Goal: Task Accomplishment & Management: Complete application form

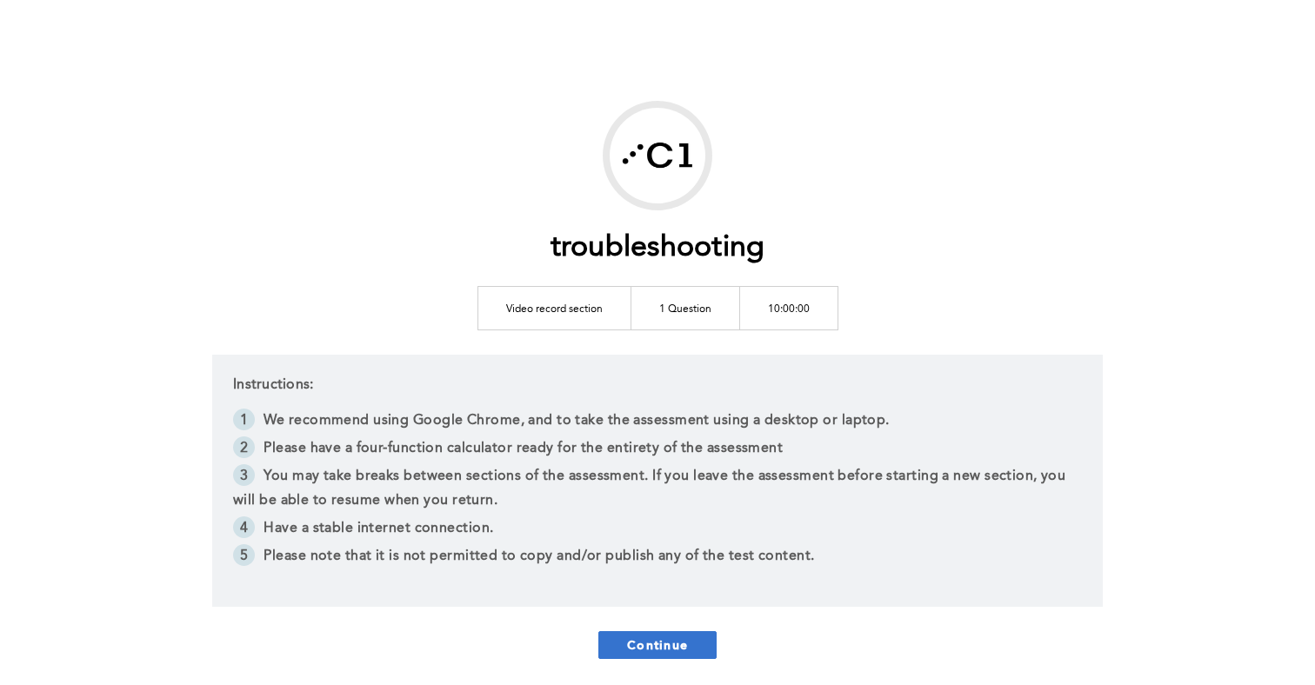
click at [636, 649] on span "Continue" at bounding box center [657, 644] width 61 height 17
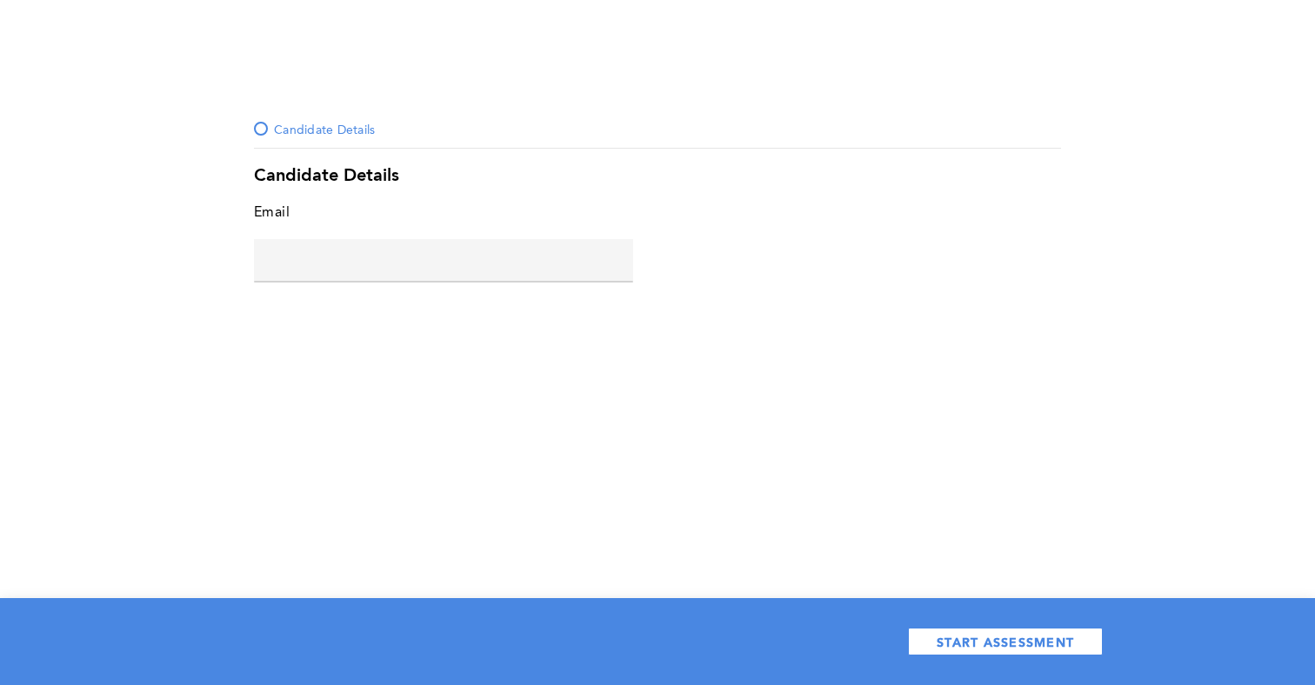
click at [390, 268] on input "text" at bounding box center [443, 260] width 379 height 42
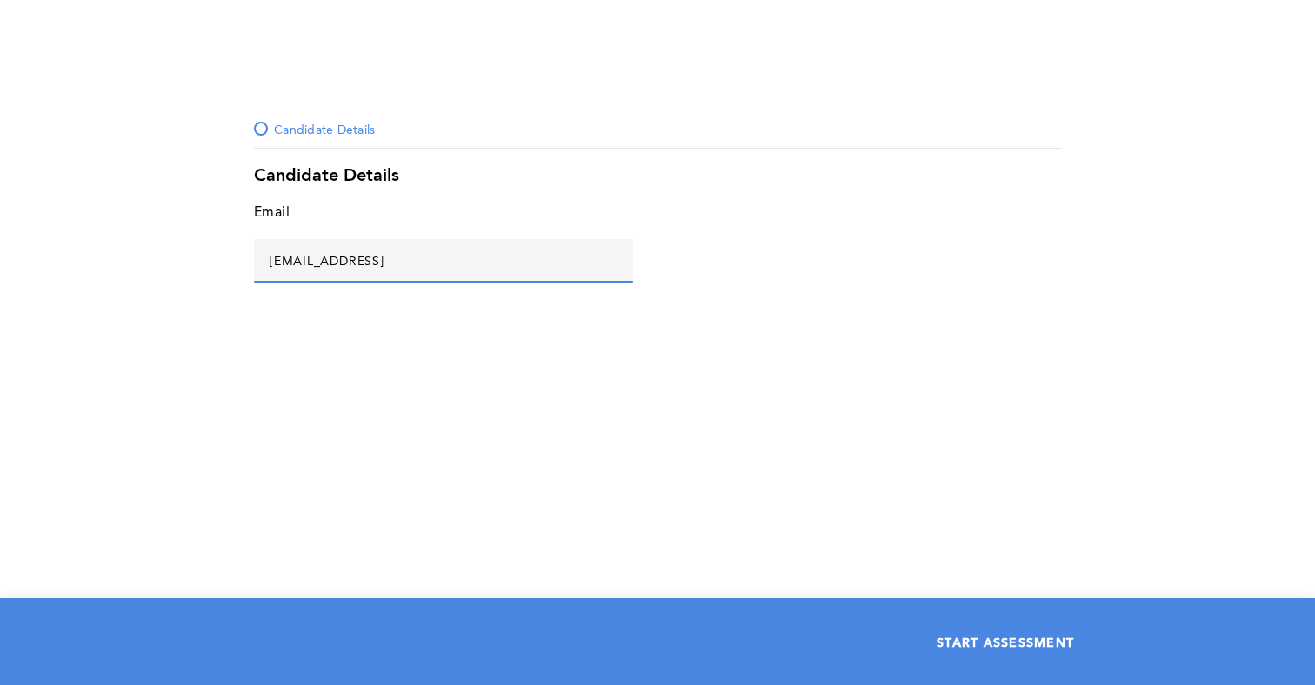
type input "ad@ads.asd"
click at [1041, 652] on button "START ASSESSMENT" at bounding box center [1005, 642] width 195 height 28
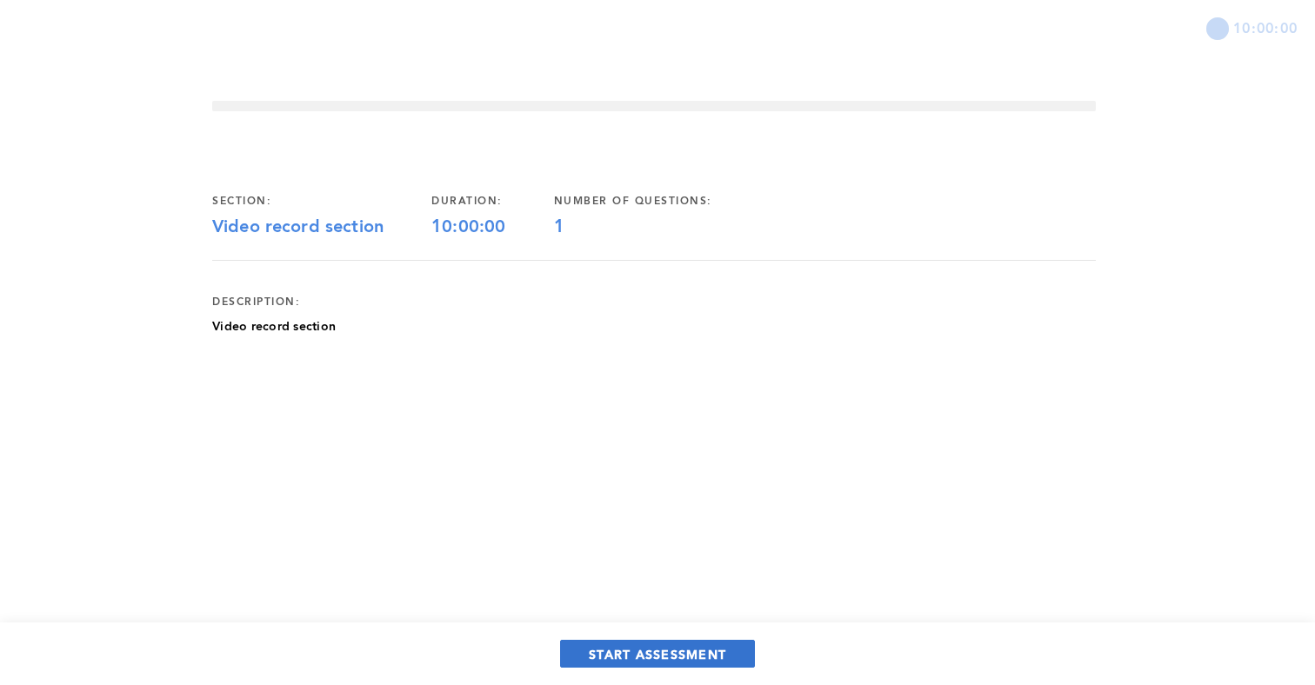
click at [602, 640] on button "START ASSESSMENT" at bounding box center [657, 654] width 195 height 28
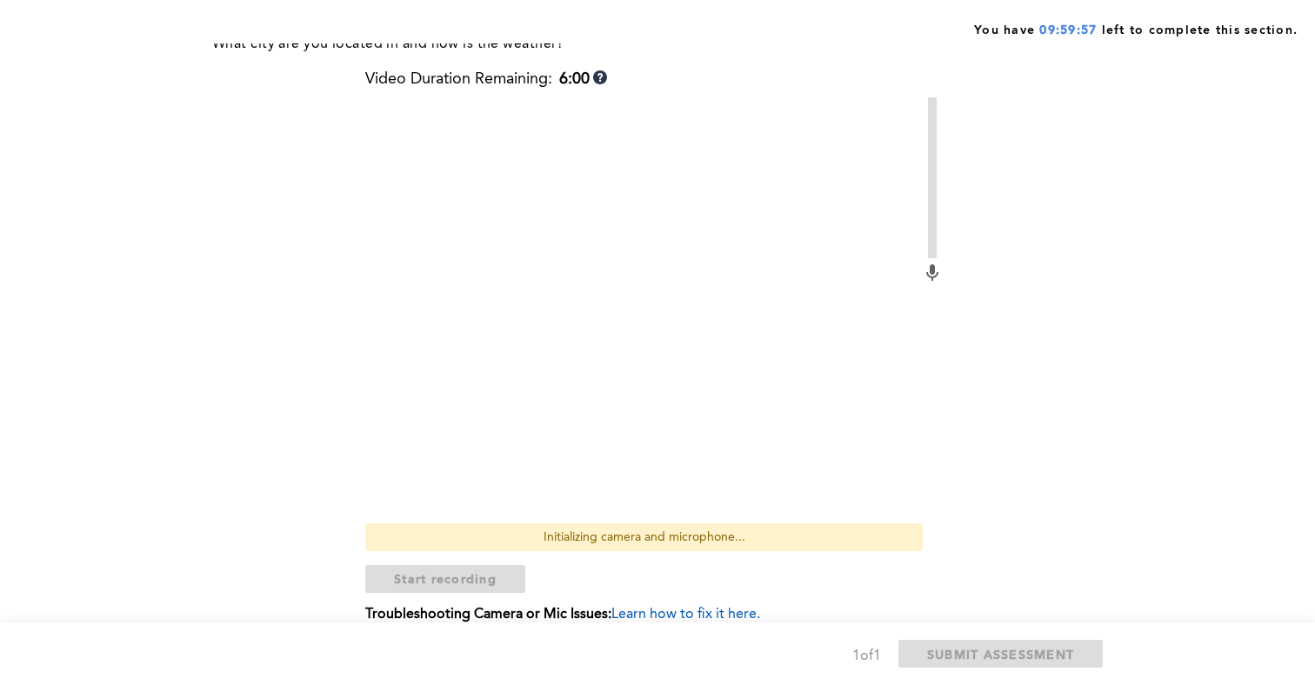
scroll to position [243, 0]
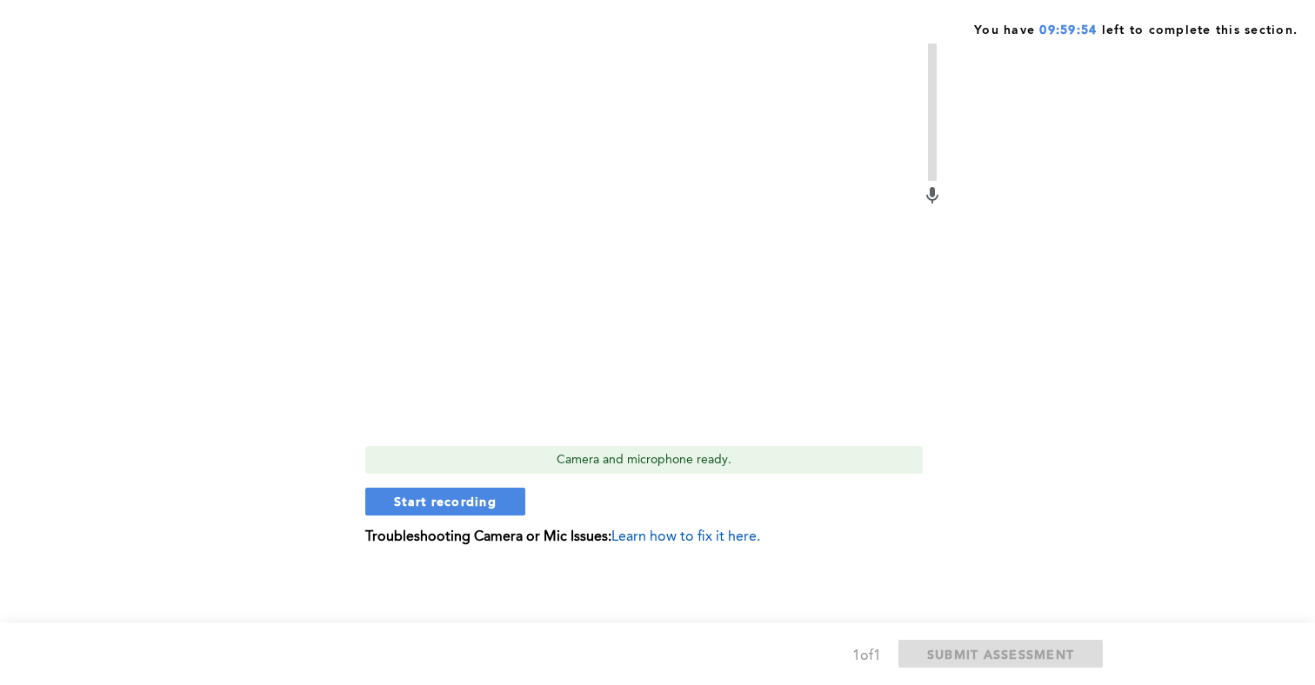
click at [662, 536] on span "Learn how to fix it here." at bounding box center [685, 537] width 149 height 14
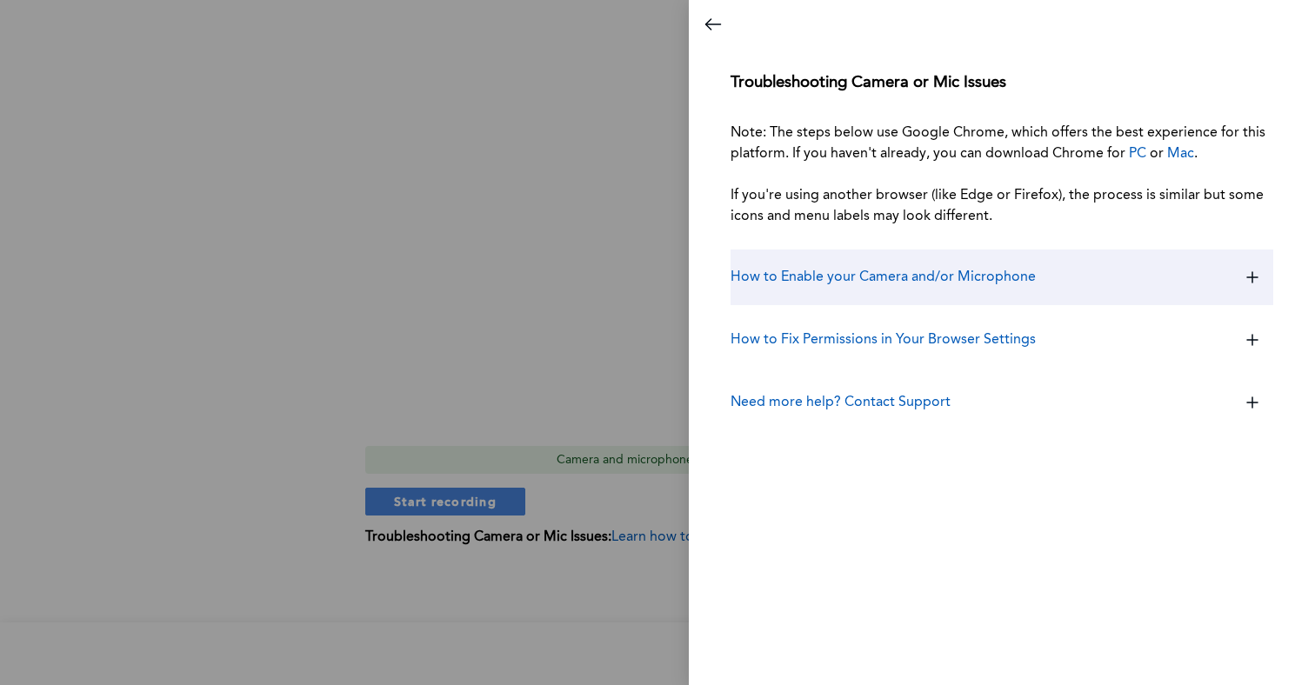
click at [929, 259] on div "How to Enable your Camera and/or Microphone" at bounding box center [1001, 278] width 543 height 56
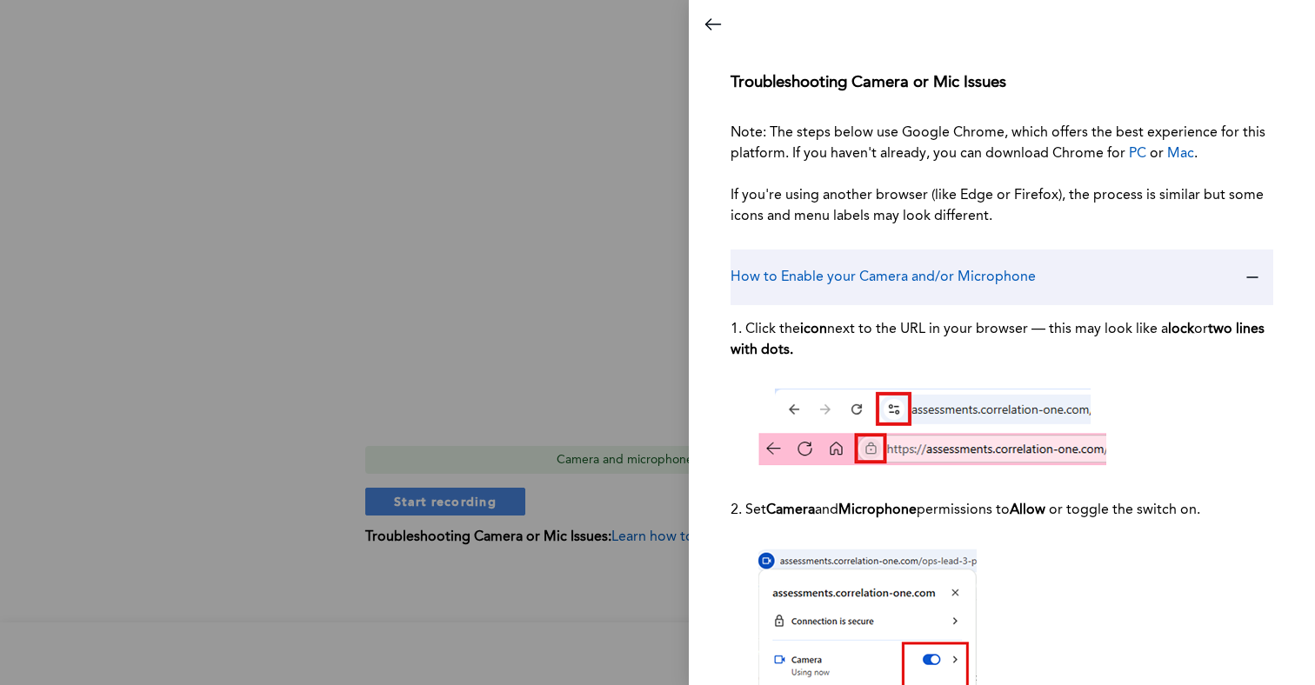
click at [929, 260] on div "How to Enable your Camera and/or Microphone" at bounding box center [1001, 278] width 543 height 56
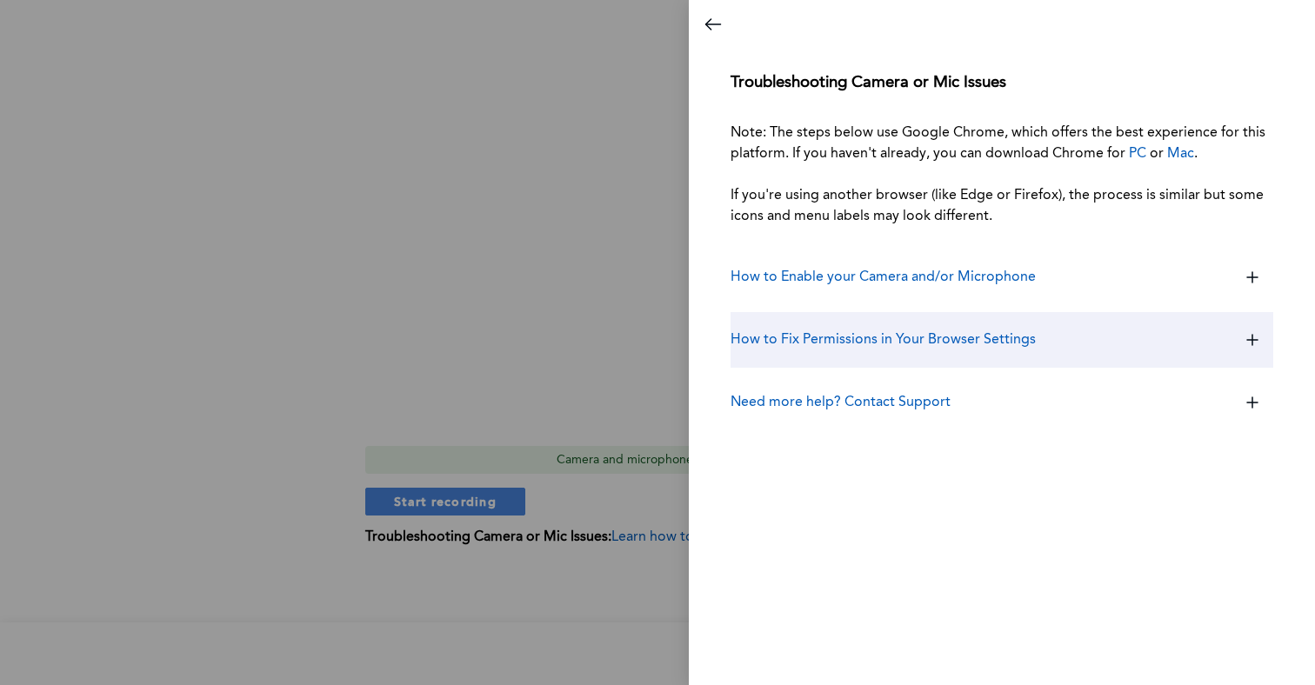
click at [896, 335] on h3 "How to Fix Permissions in Your Browser Settings" at bounding box center [882, 340] width 305 height 21
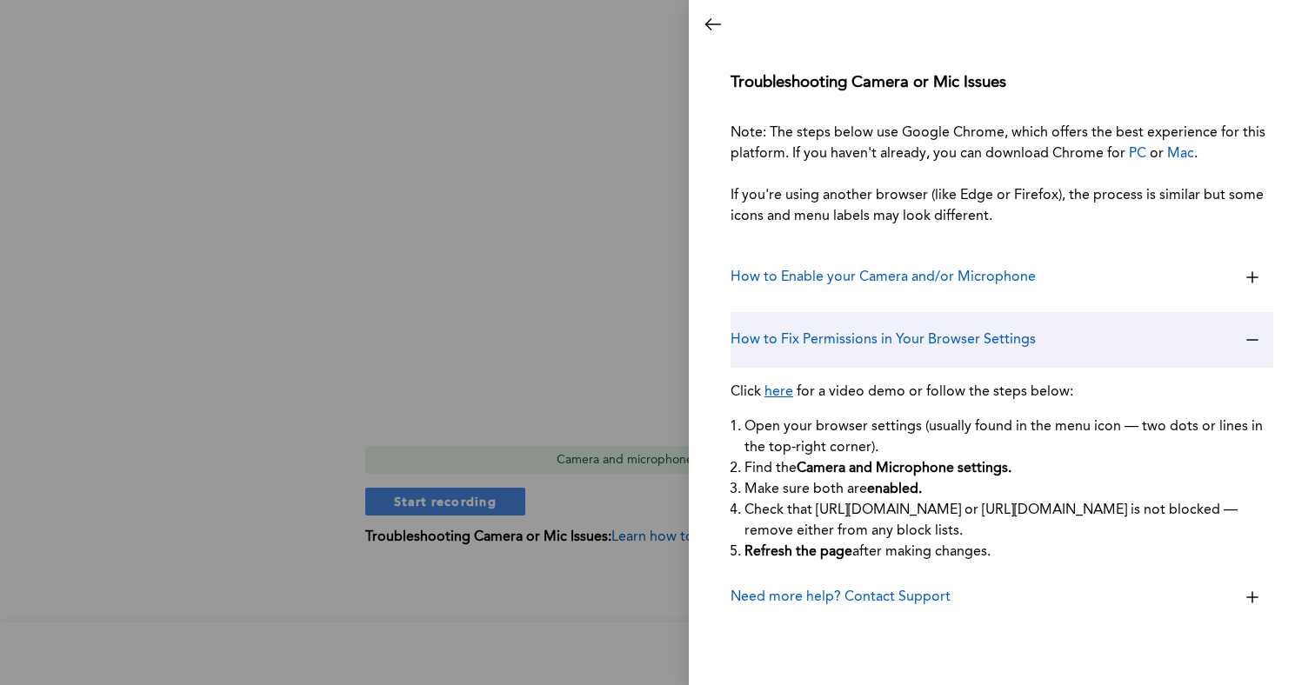
click at [896, 335] on h3 "How to Fix Permissions in Your Browser Settings" at bounding box center [882, 340] width 305 height 21
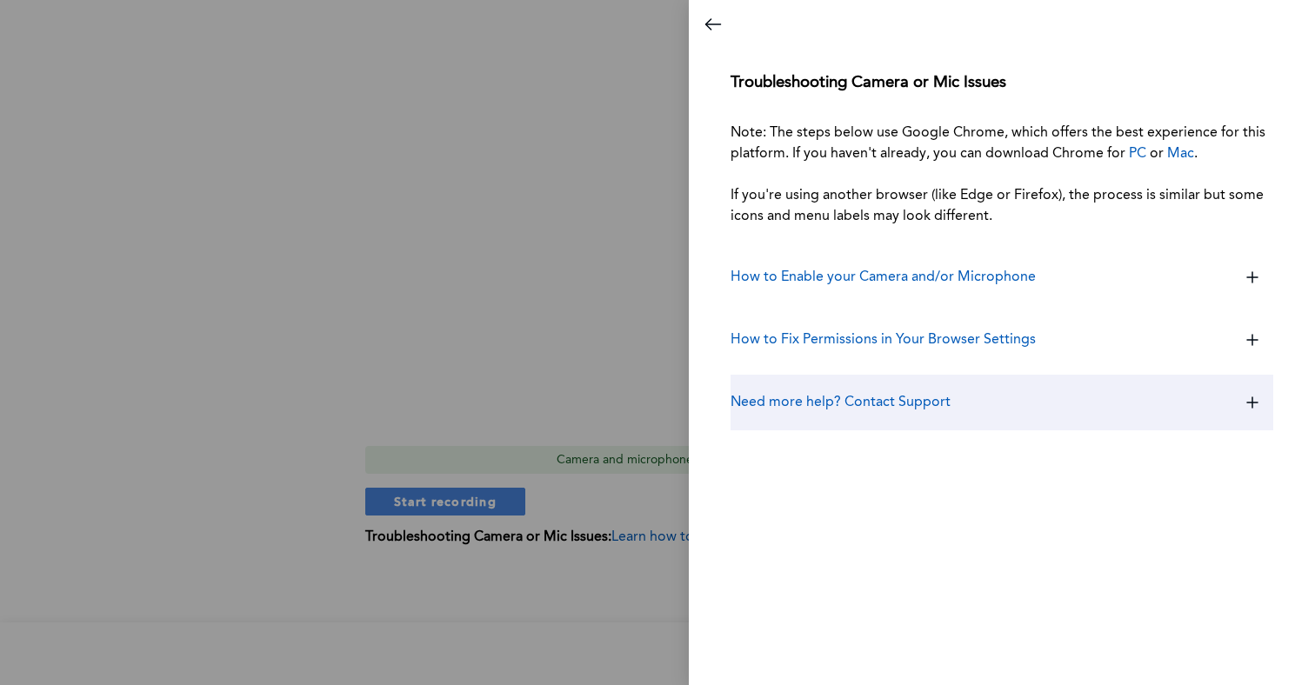
click at [882, 398] on h3 "Need more help? Contact Support" at bounding box center [840, 402] width 220 height 21
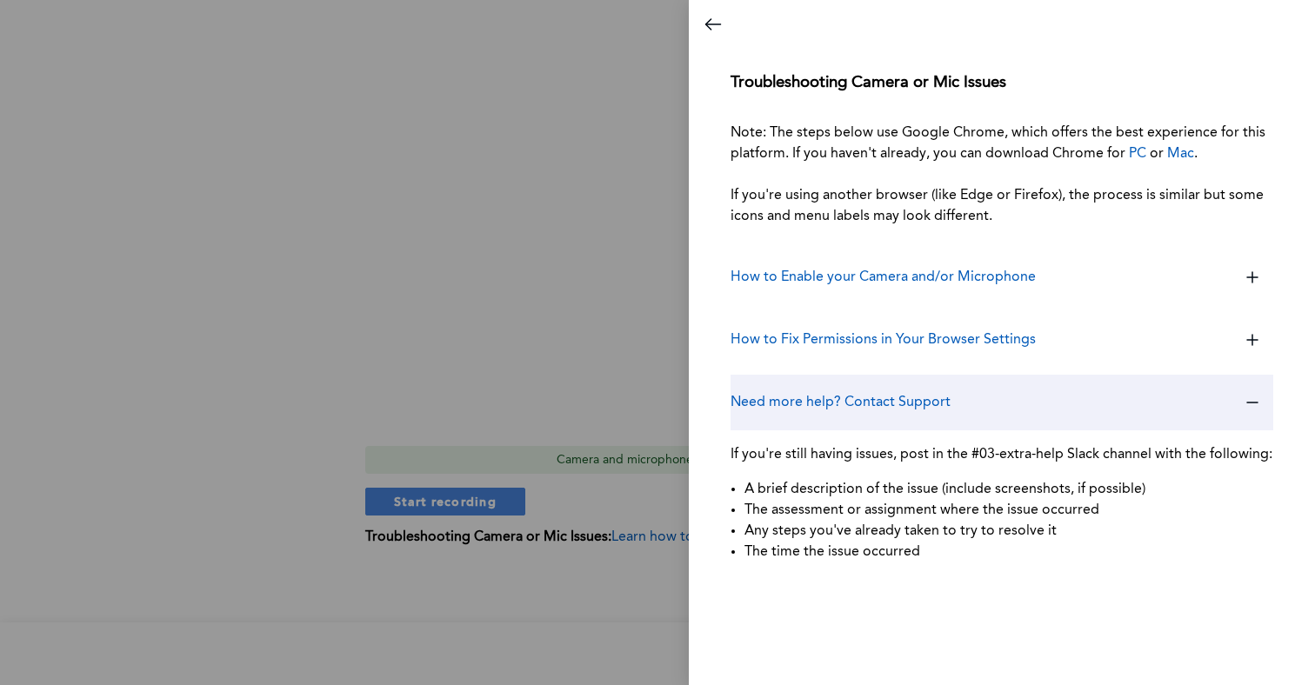
click at [882, 398] on h3 "Need more help? Contact Support" at bounding box center [840, 402] width 220 height 21
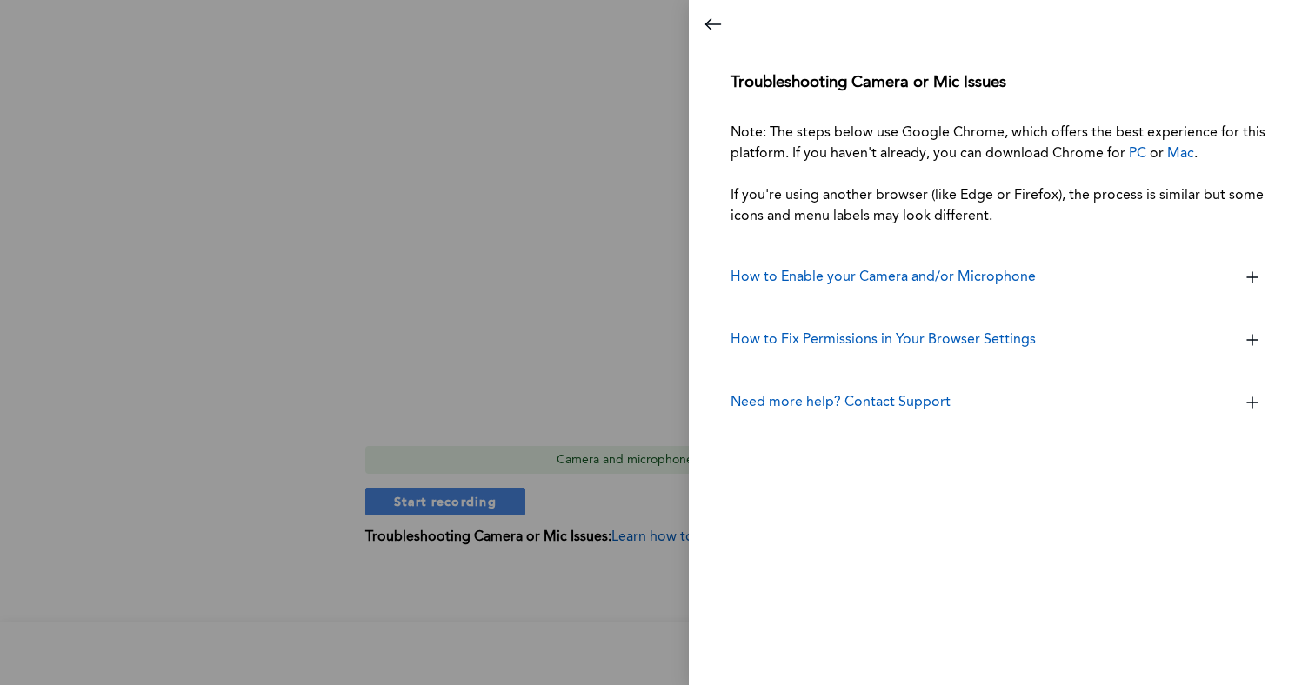
click at [583, 419] on div at bounding box center [657, 342] width 1315 height 685
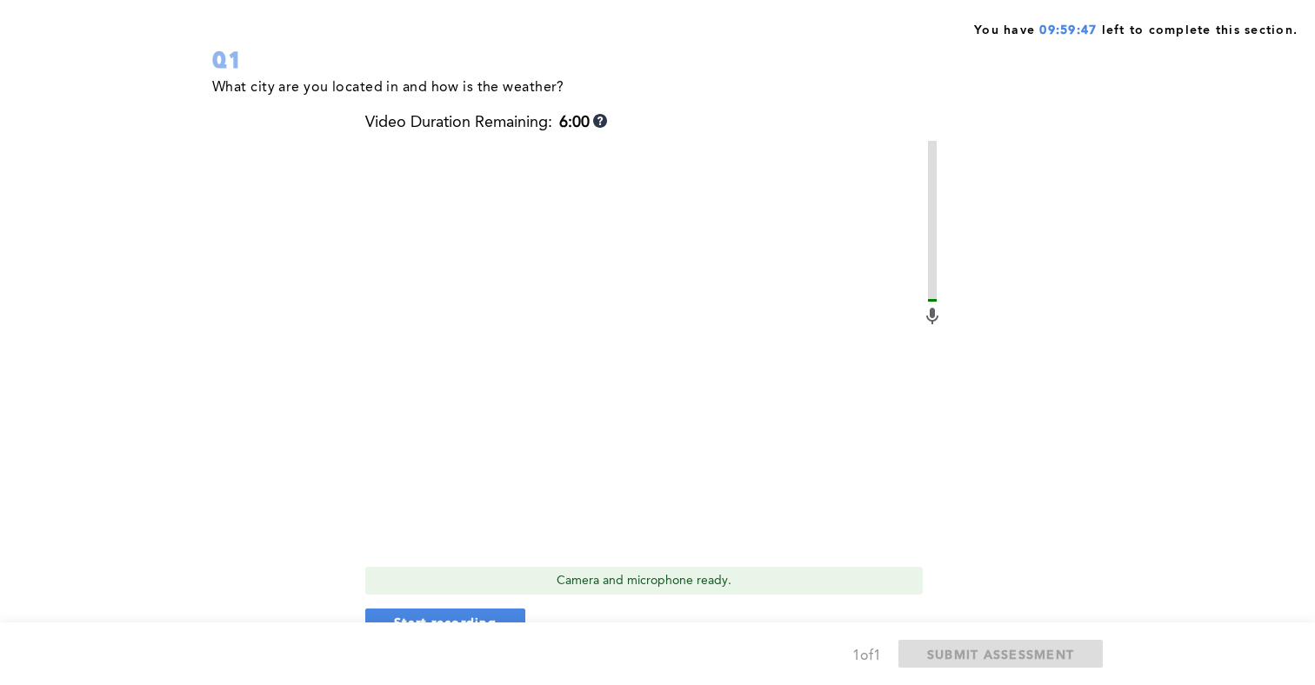
scroll to position [55, 0]
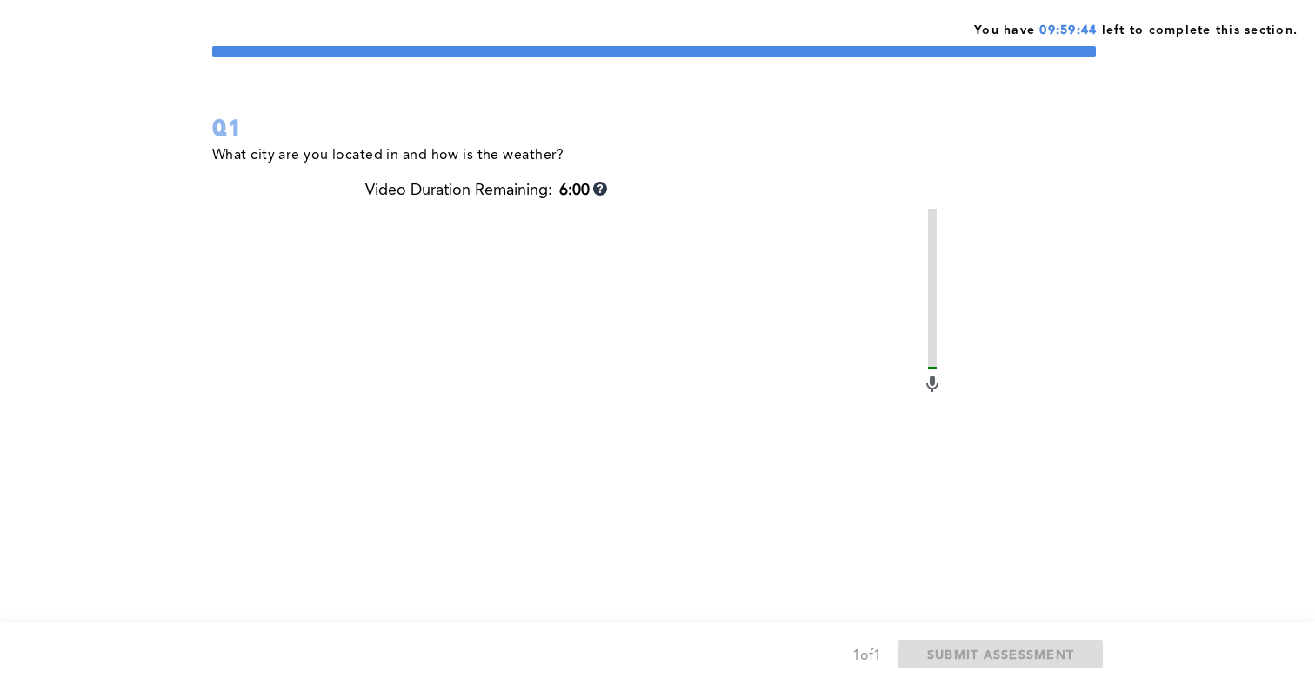
click at [1055, 33] on span "09:59:44" at bounding box center [1067, 30] width 57 height 12
click at [1055, 33] on span "09:59:43" at bounding box center [1067, 30] width 57 height 12
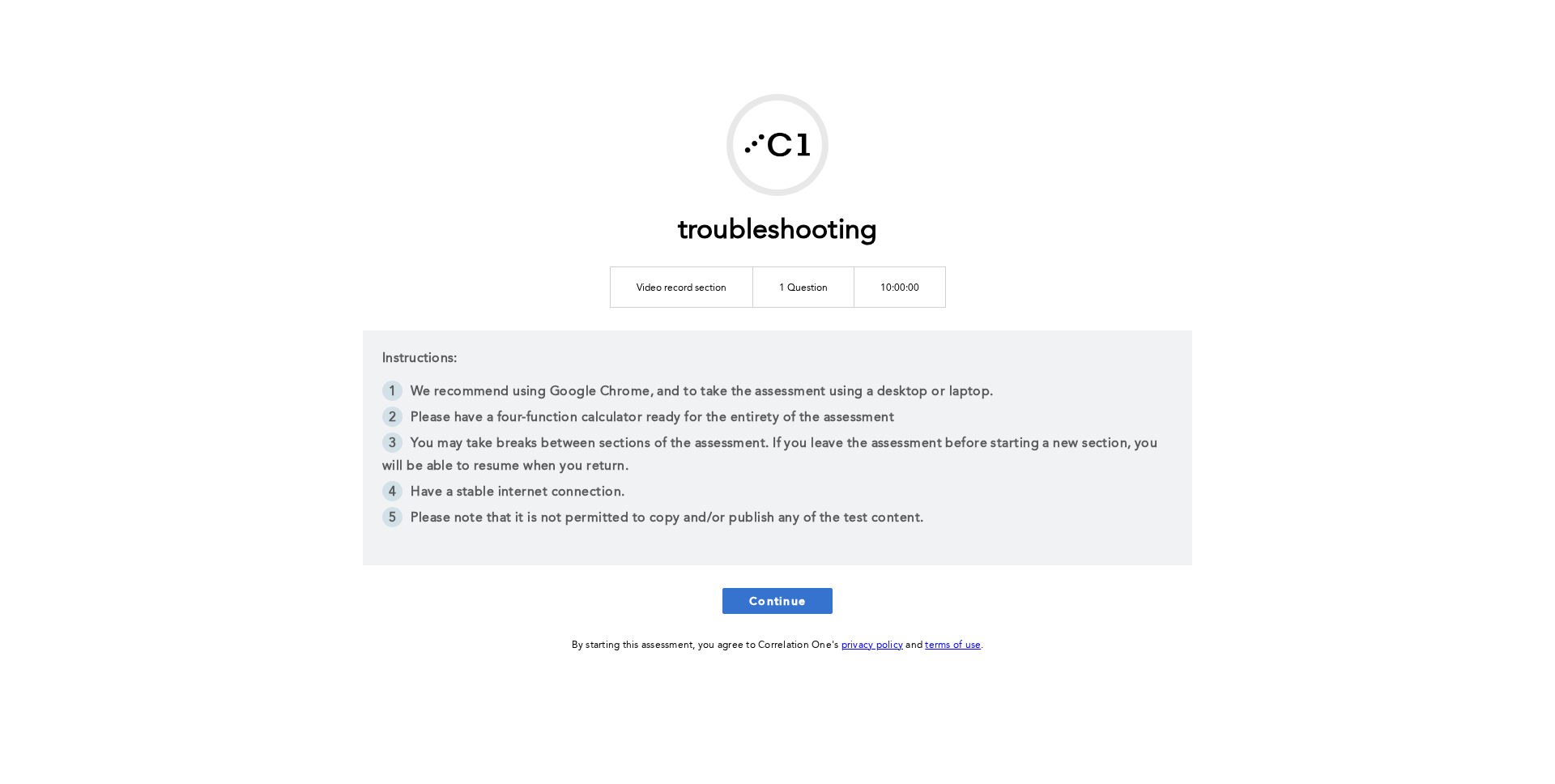
click at [776, 604] on span "Continue" at bounding box center [777, 600] width 57 height 16
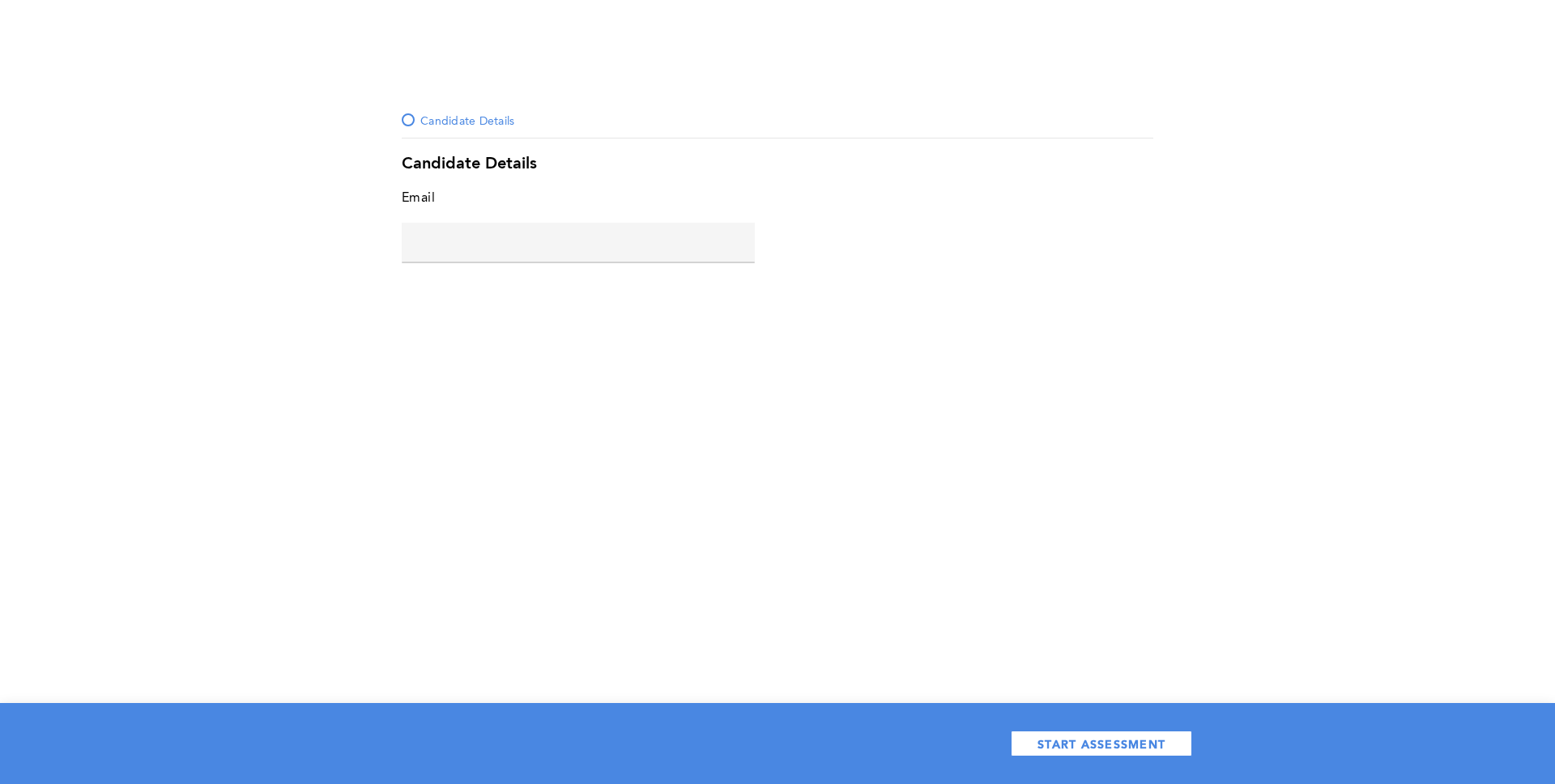
click at [450, 254] on input "text" at bounding box center [578, 242] width 353 height 39
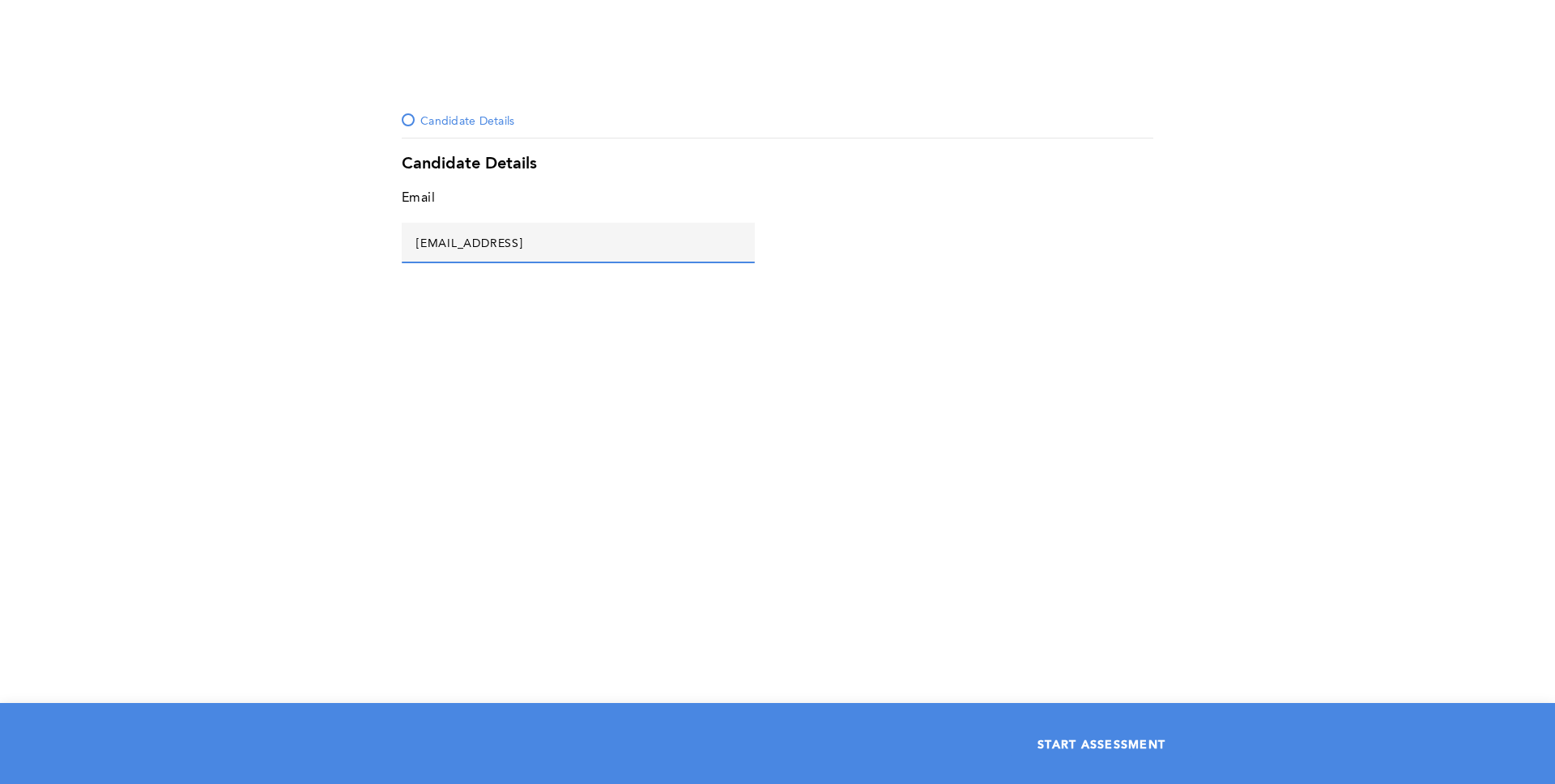
type input "[EMAIL_ADDRESS]"
click at [1068, 637] on span "START ASSESSMENT" at bounding box center [1101, 743] width 128 height 16
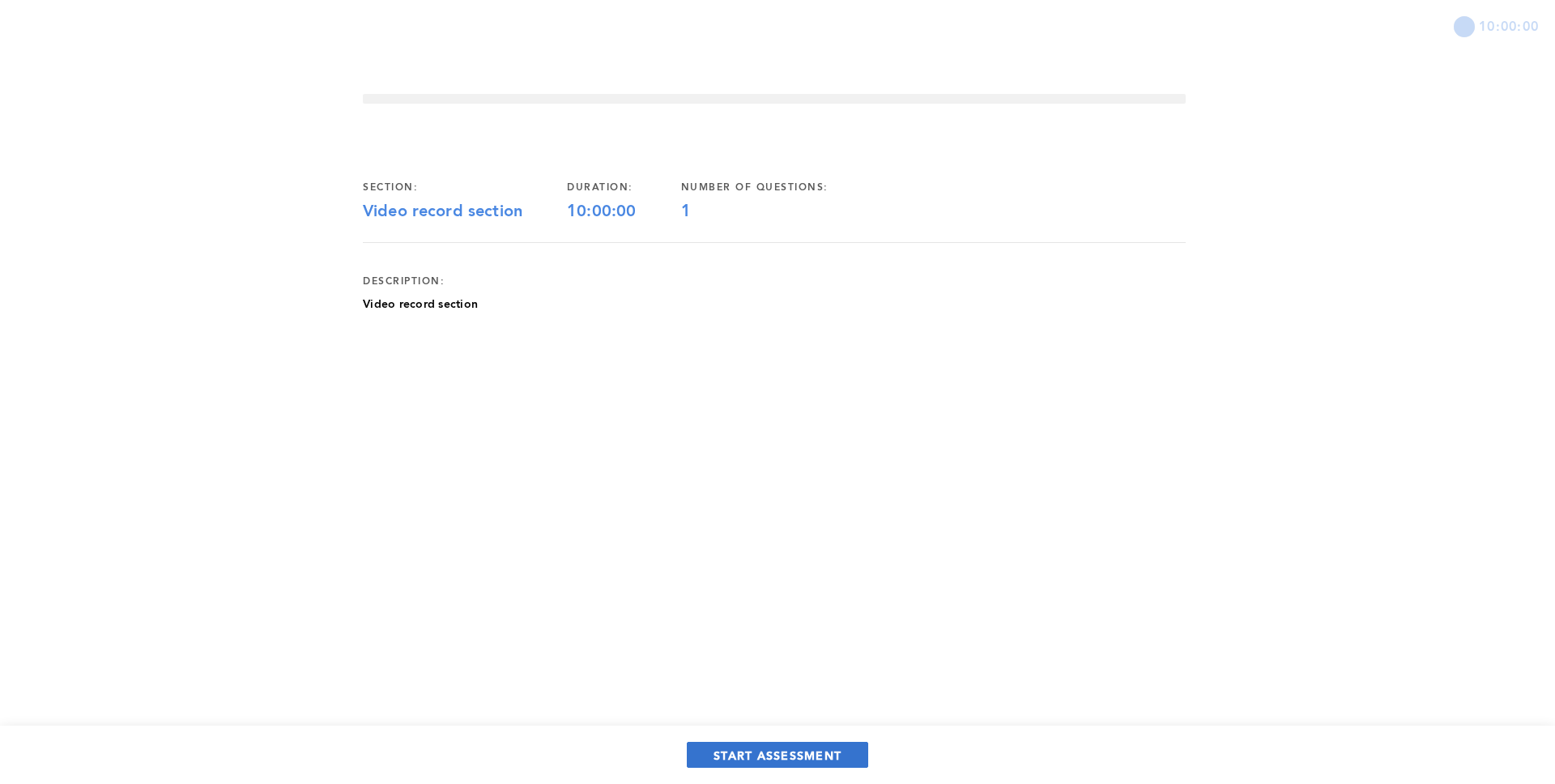
click at [773, 637] on span "START ASSESSMENT" at bounding box center [777, 754] width 128 height 16
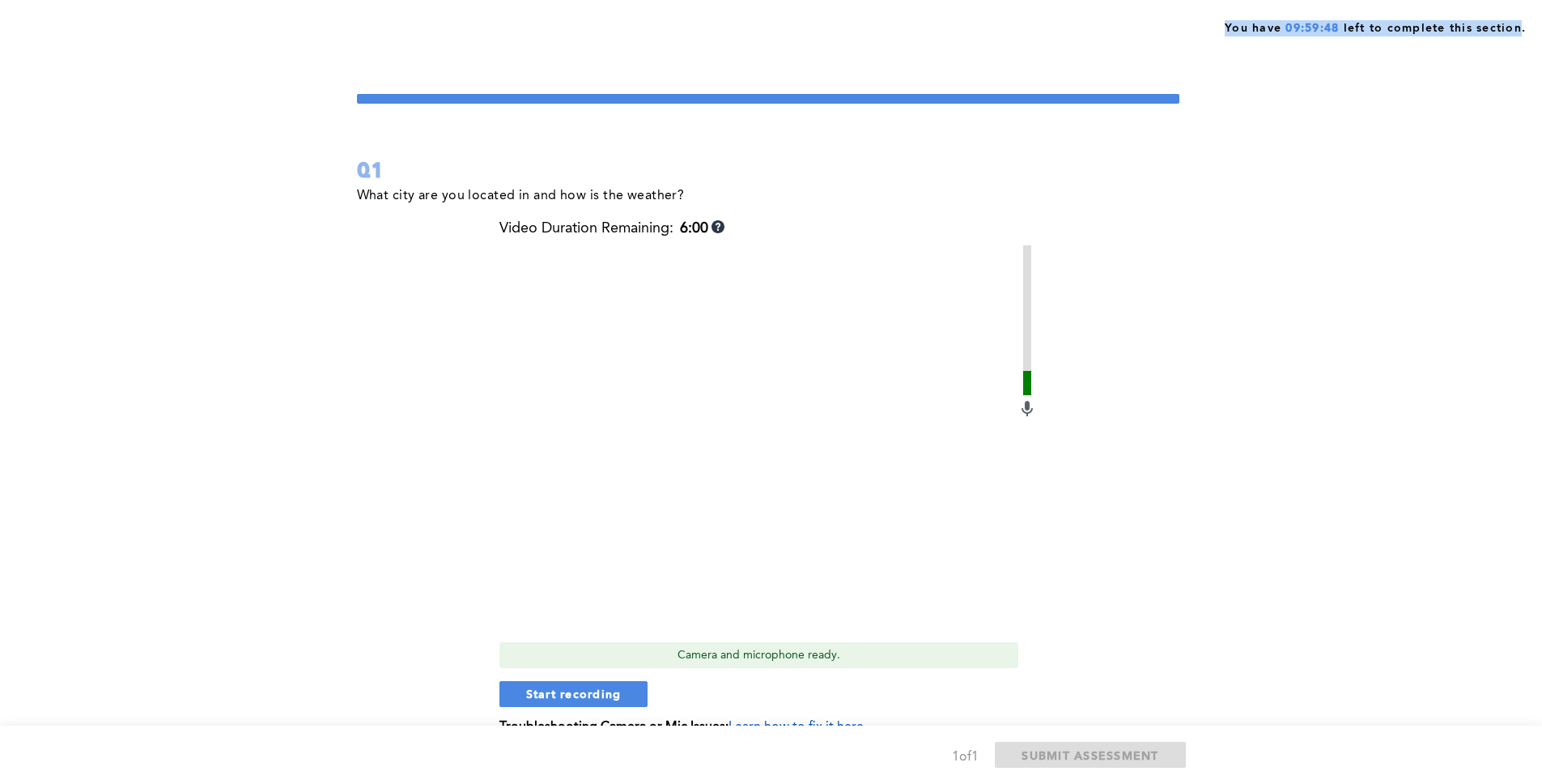
drag, startPoint x: 1223, startPoint y: 28, endPoint x: 1522, endPoint y: 31, distance: 299.0
click at [1224, 31] on span "You have 09:59:48 left to complete this section." at bounding box center [1374, 26] width 301 height 20
click at [1224, 28] on span "09:59:47" at bounding box center [1312, 28] width 53 height 11
drag, startPoint x: 1286, startPoint y: 29, endPoint x: 1342, endPoint y: 27, distance: 56.0
click at [1224, 27] on span "You have 09:59:46 left to complete this section." at bounding box center [1374, 26] width 301 height 20
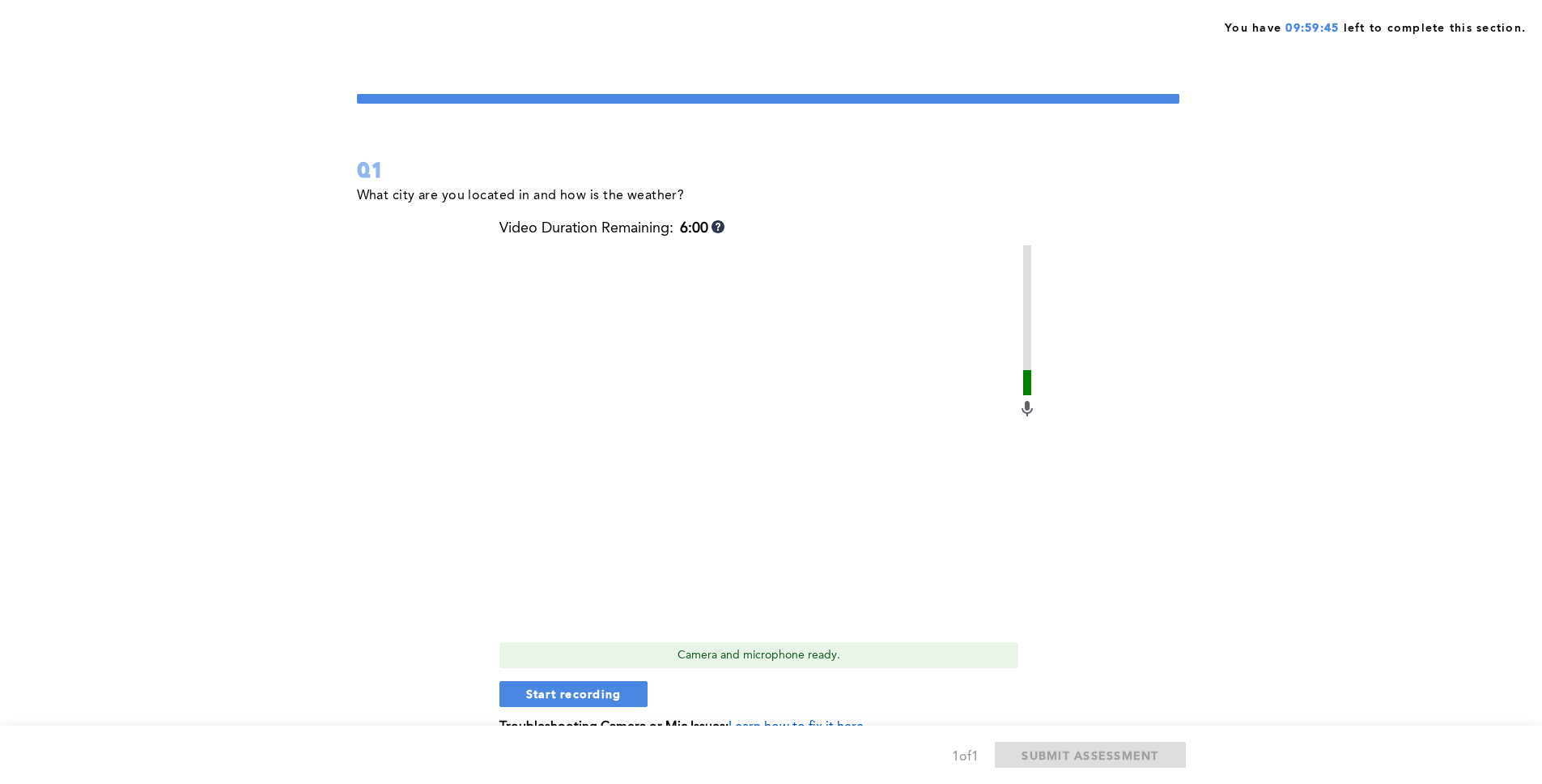
click at [1224, 27] on span "You have 09:59:45 left to complete this section." at bounding box center [1374, 26] width 301 height 20
drag, startPoint x: 1215, startPoint y: 32, endPoint x: 1518, endPoint y: 21, distance: 303.2
click at [1224, 21] on div "You have 09:59:44 left to complete this section." at bounding box center [771, 20] width 1542 height 40
drag, startPoint x: 501, startPoint y: 226, endPoint x: 665, endPoint y: 230, distance: 164.0
click at [665, 230] on div "Video Duration Remaining: 6:00" at bounding box center [612, 228] width 225 height 17
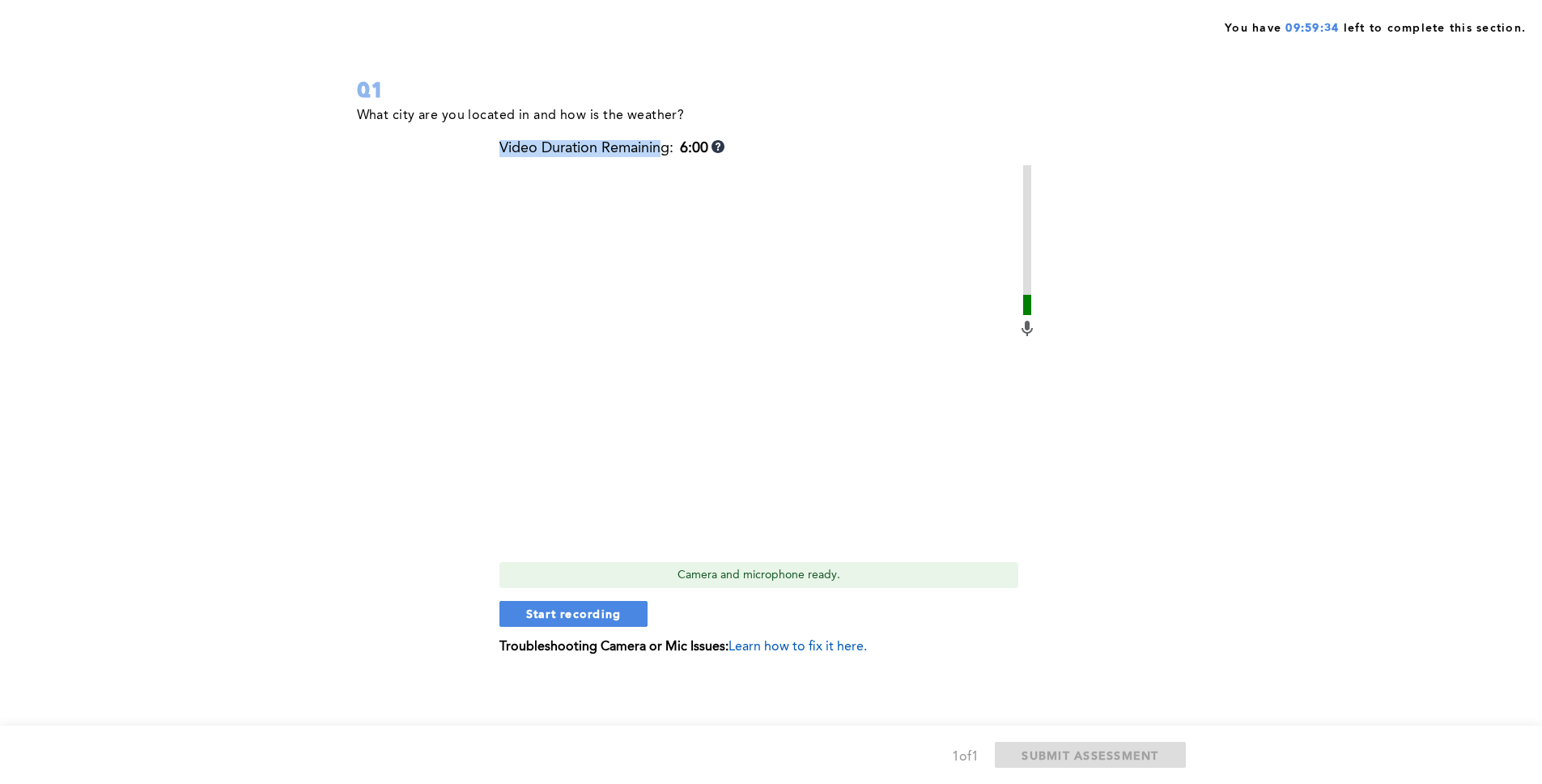
scroll to position [81, 0]
drag, startPoint x: 489, startPoint y: 647, endPoint x: 945, endPoint y: 642, distance: 456.0
click at [945, 637] on div "What city are you located in and how is the weather? Video Duration Remaining: …" at bounding box center [767, 390] width 822 height 574
click at [934, 637] on p "Troubleshooting Camera or Mic Issues: Learn how to fix it here." at bounding box center [767, 646] width 537 height 15
click at [772, 637] on span "Learn how to fix it here." at bounding box center [797, 646] width 139 height 13
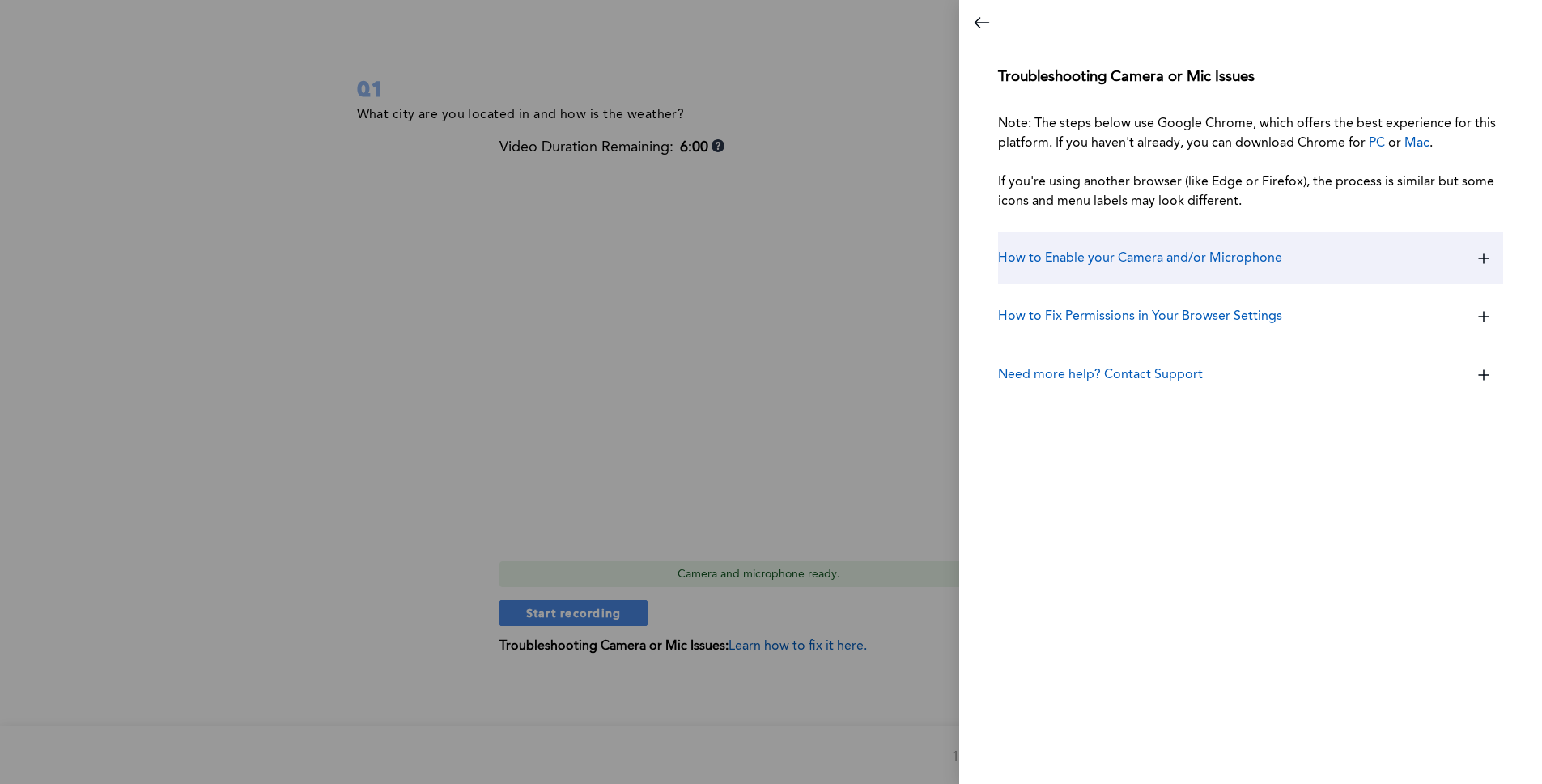
click at [1099, 258] on h3 "How to Enable your Camera and/or Microphone" at bounding box center [1140, 258] width 284 height 20
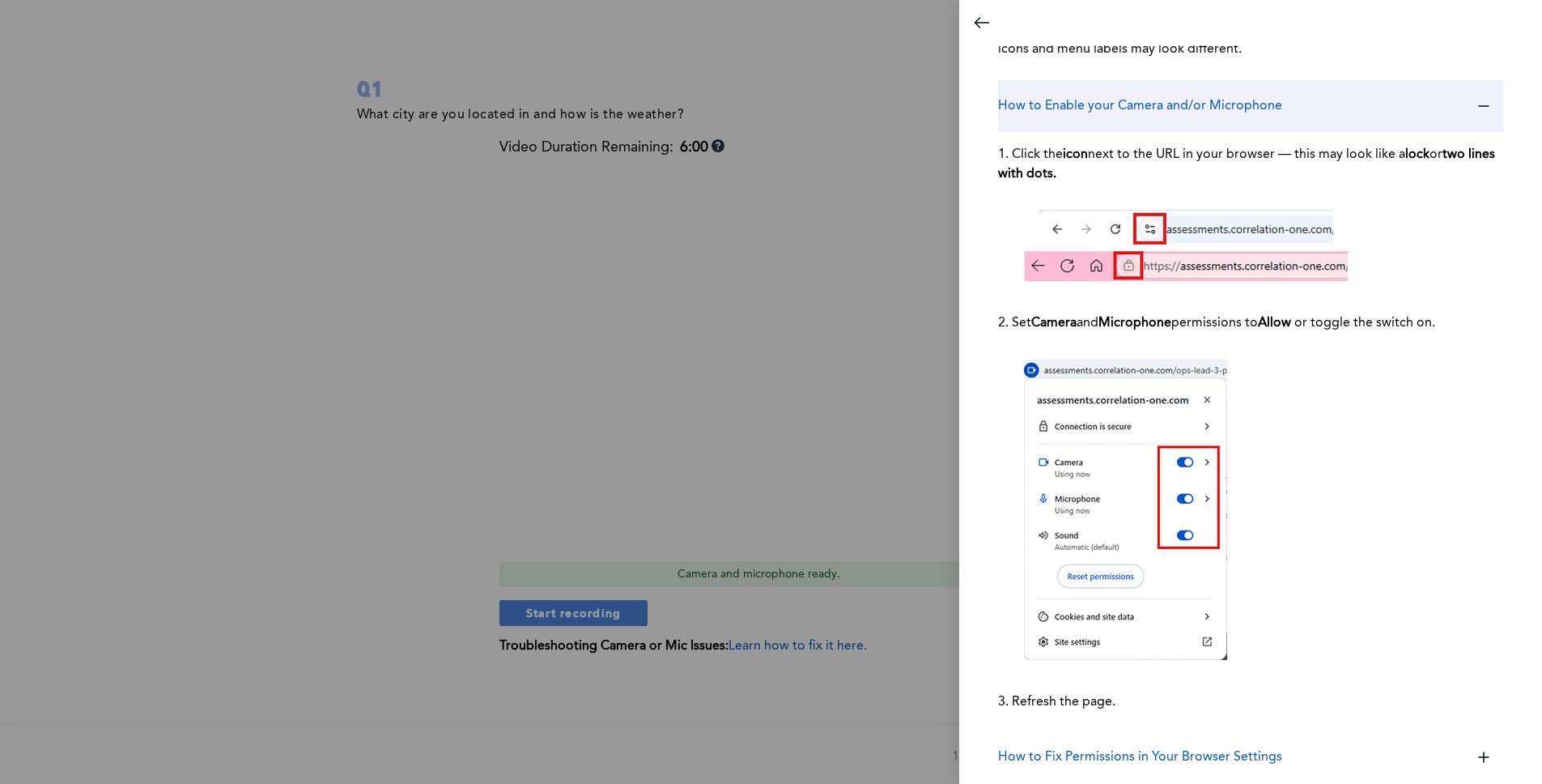
scroll to position [224, 0]
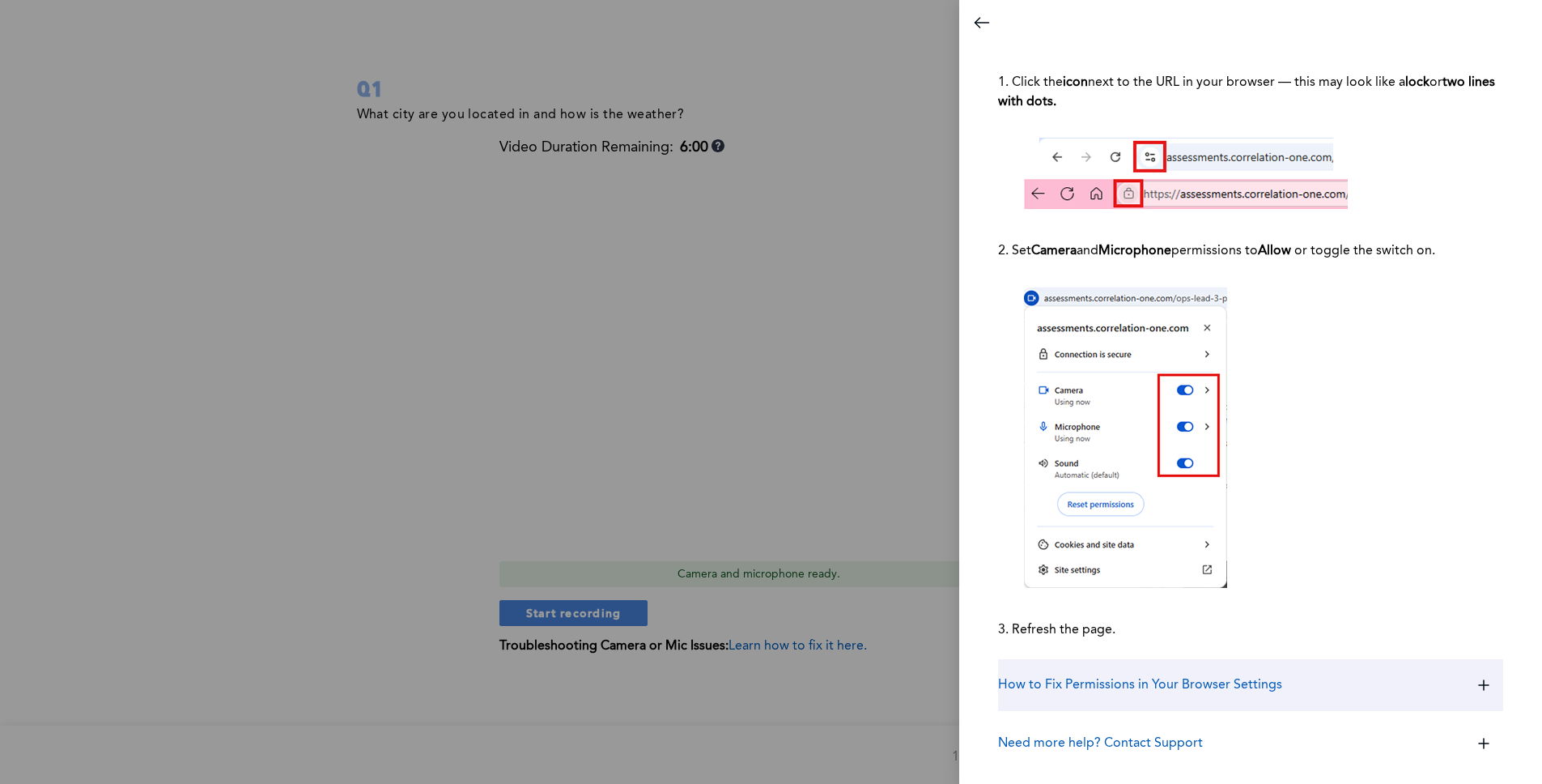
click at [1203, 637] on div "How to Fix Permissions in Your Browser Settings" at bounding box center [1251, 685] width 506 height 52
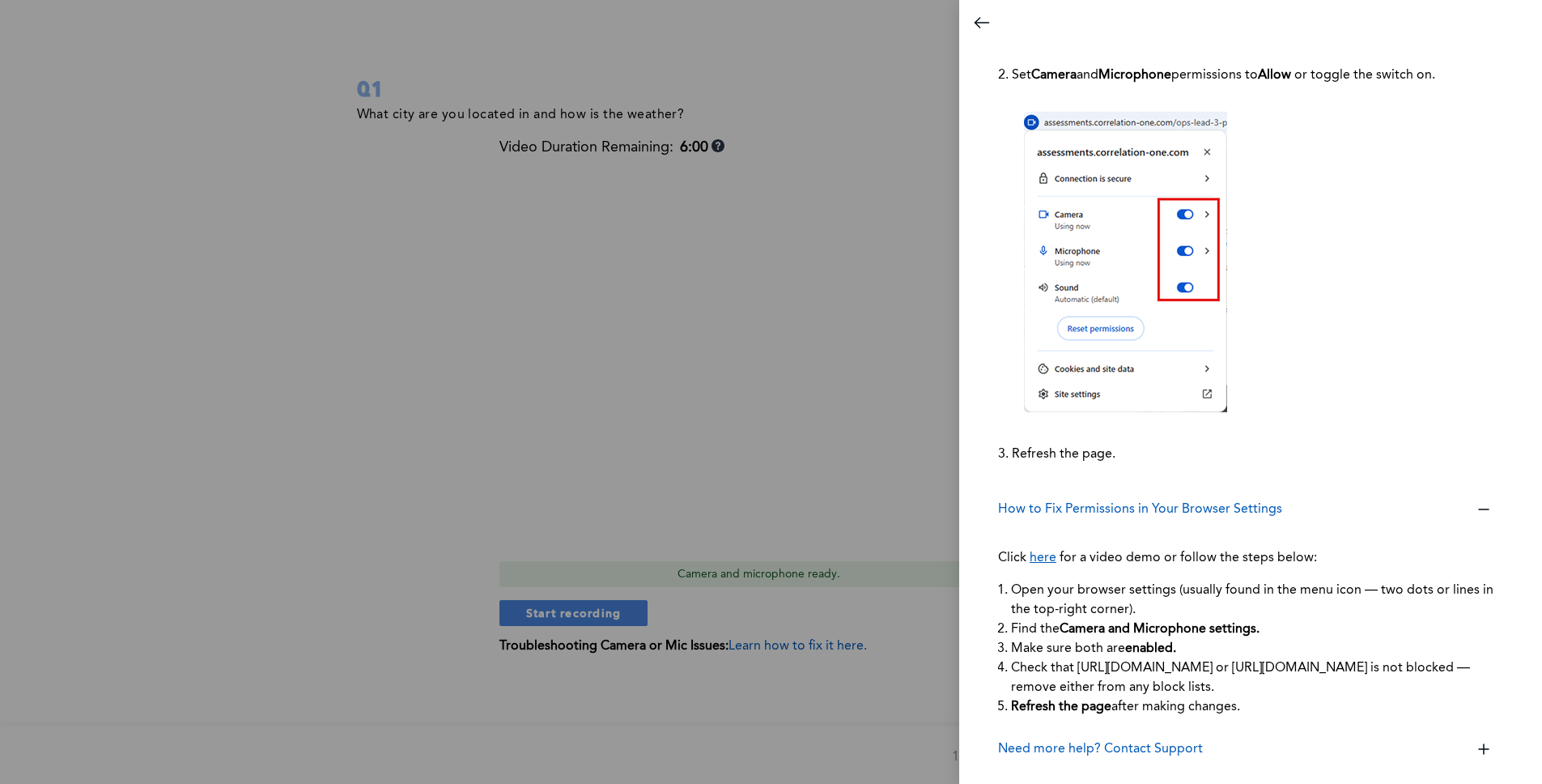
scroll to position [406, 0]
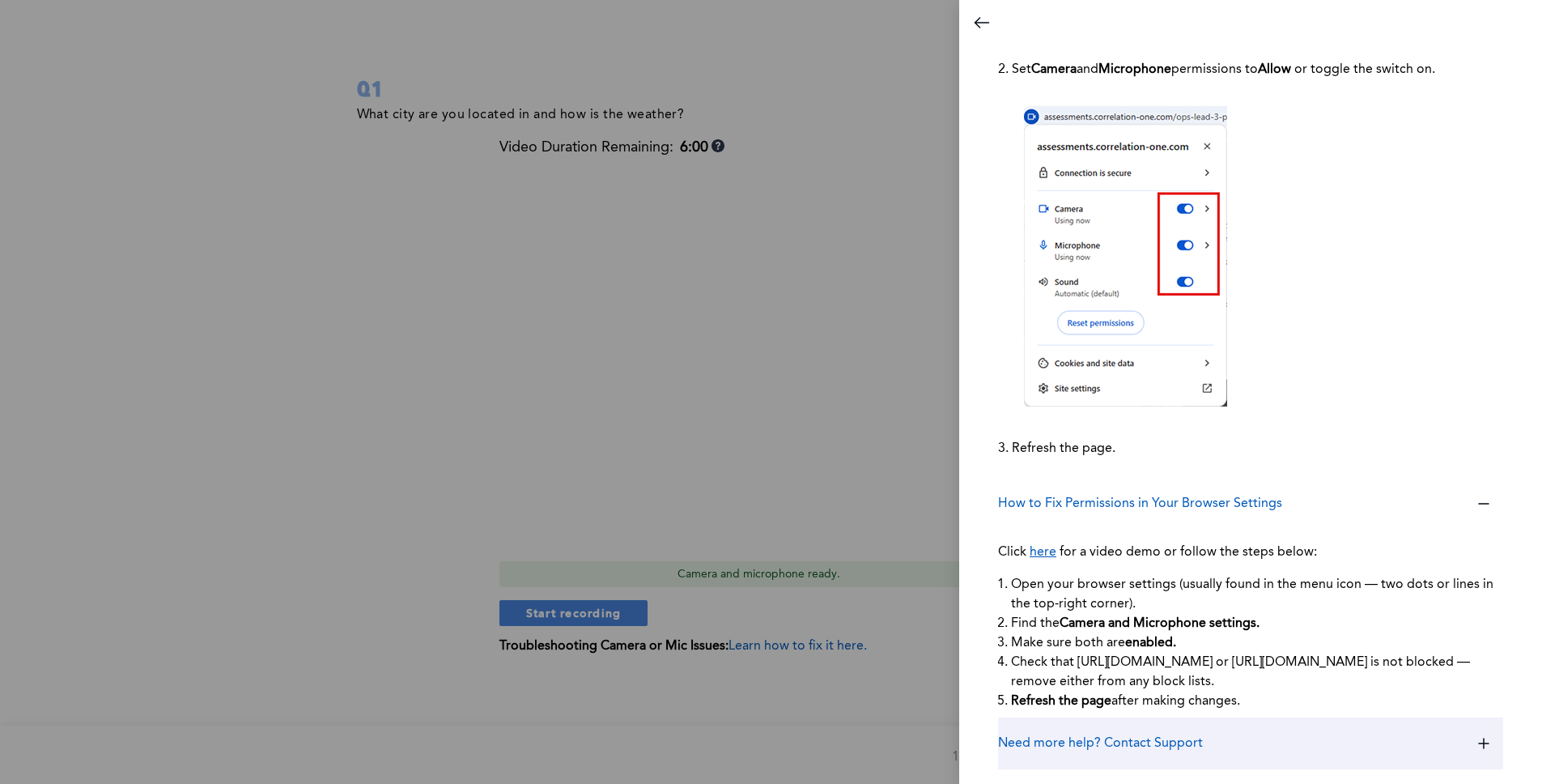
click at [1194, 637] on h3 "Need more help? Contact Support" at bounding box center [1101, 743] width 205 height 20
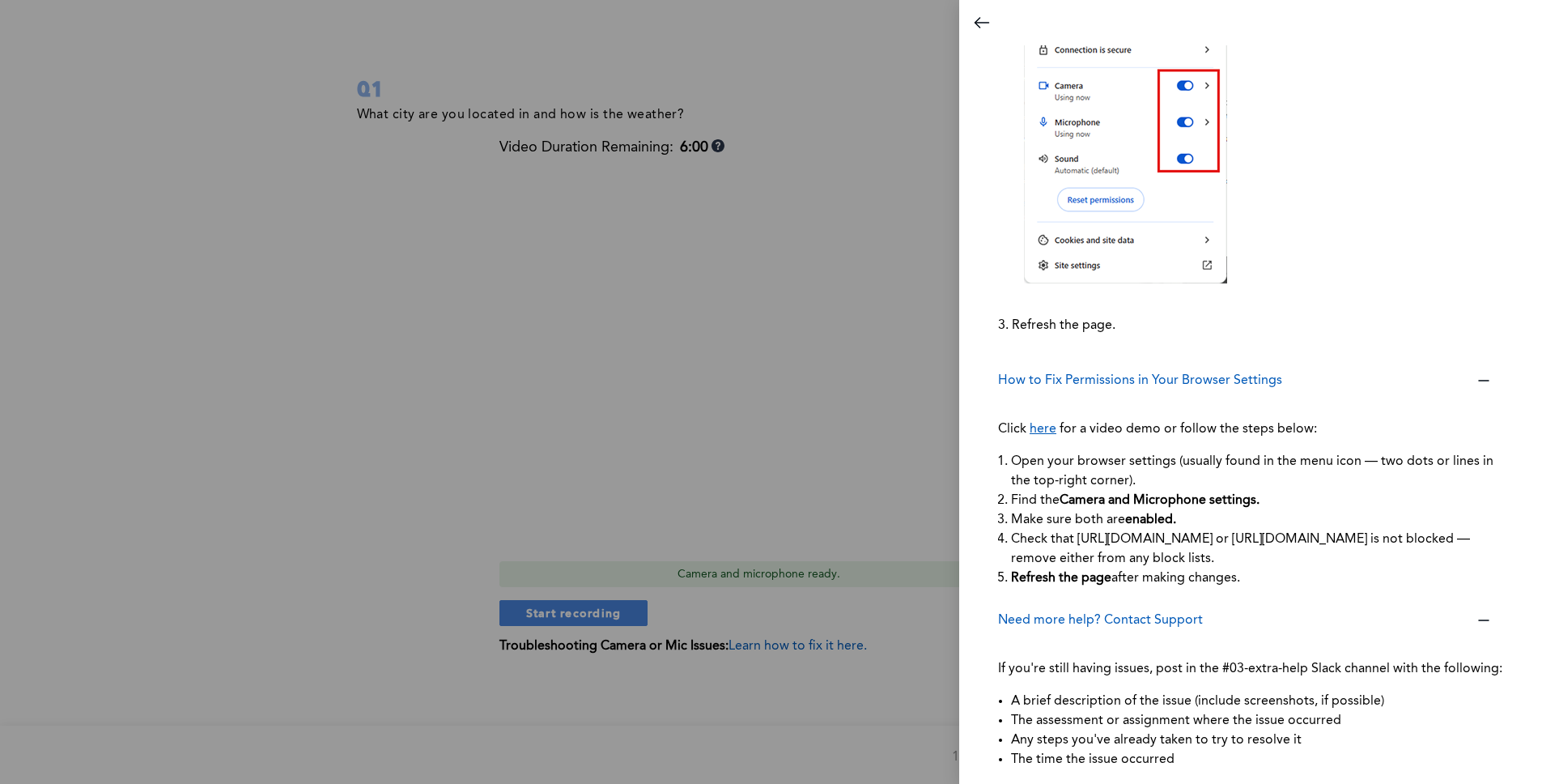
scroll to position [0, 0]
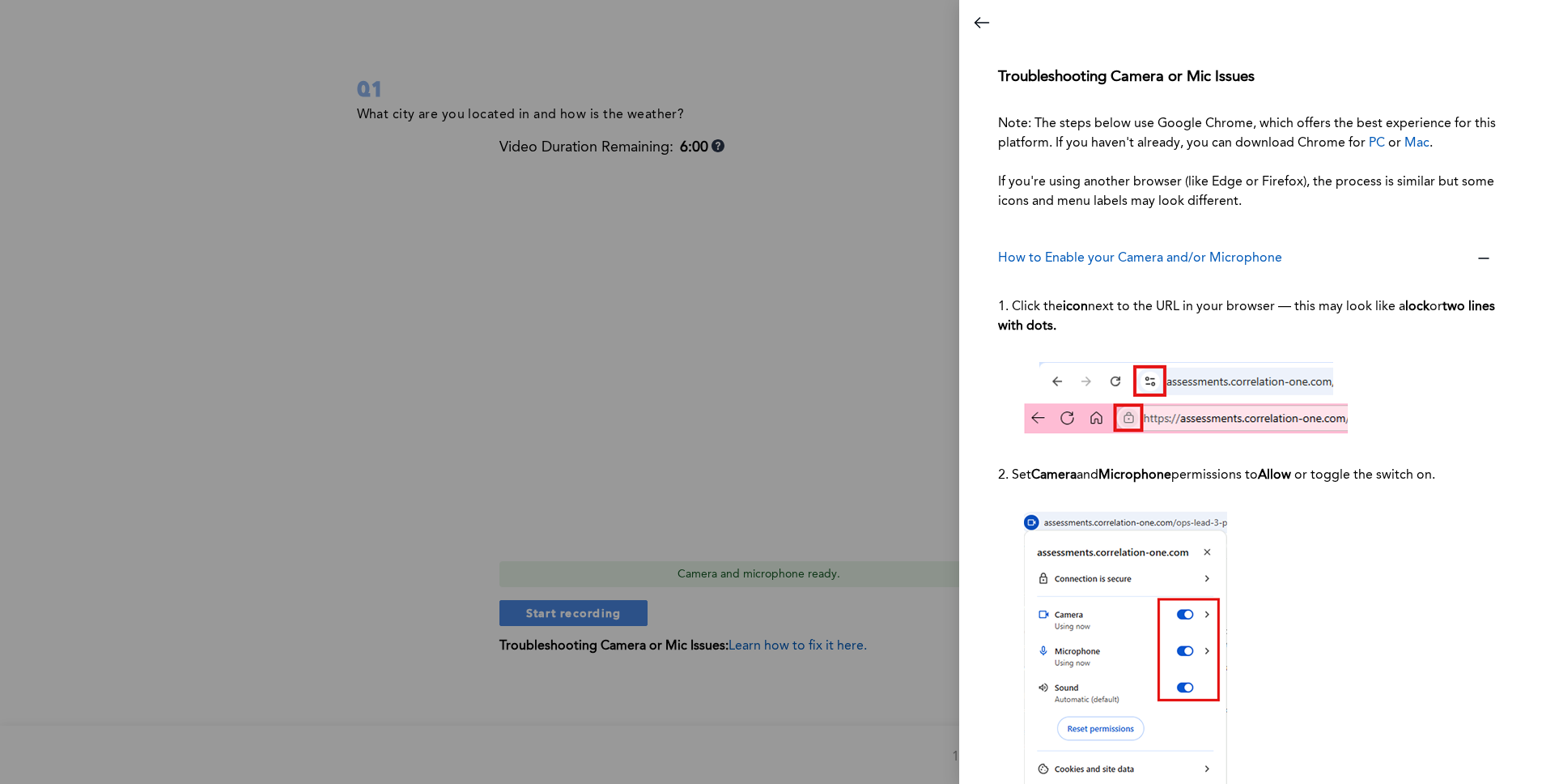
click at [1224, 145] on link "PC" at bounding box center [1376, 143] width 16 height 13
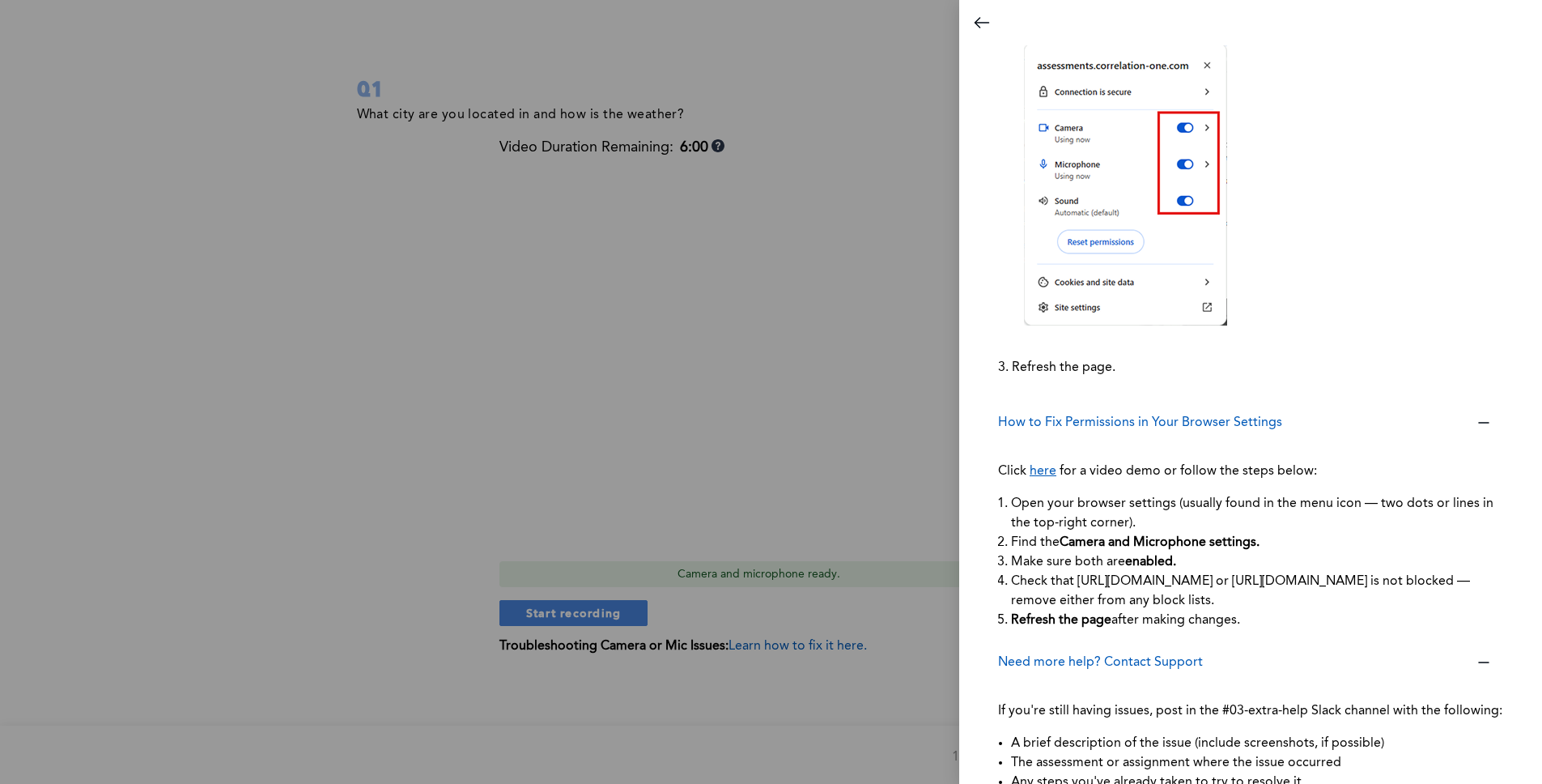
scroll to position [548, 0]
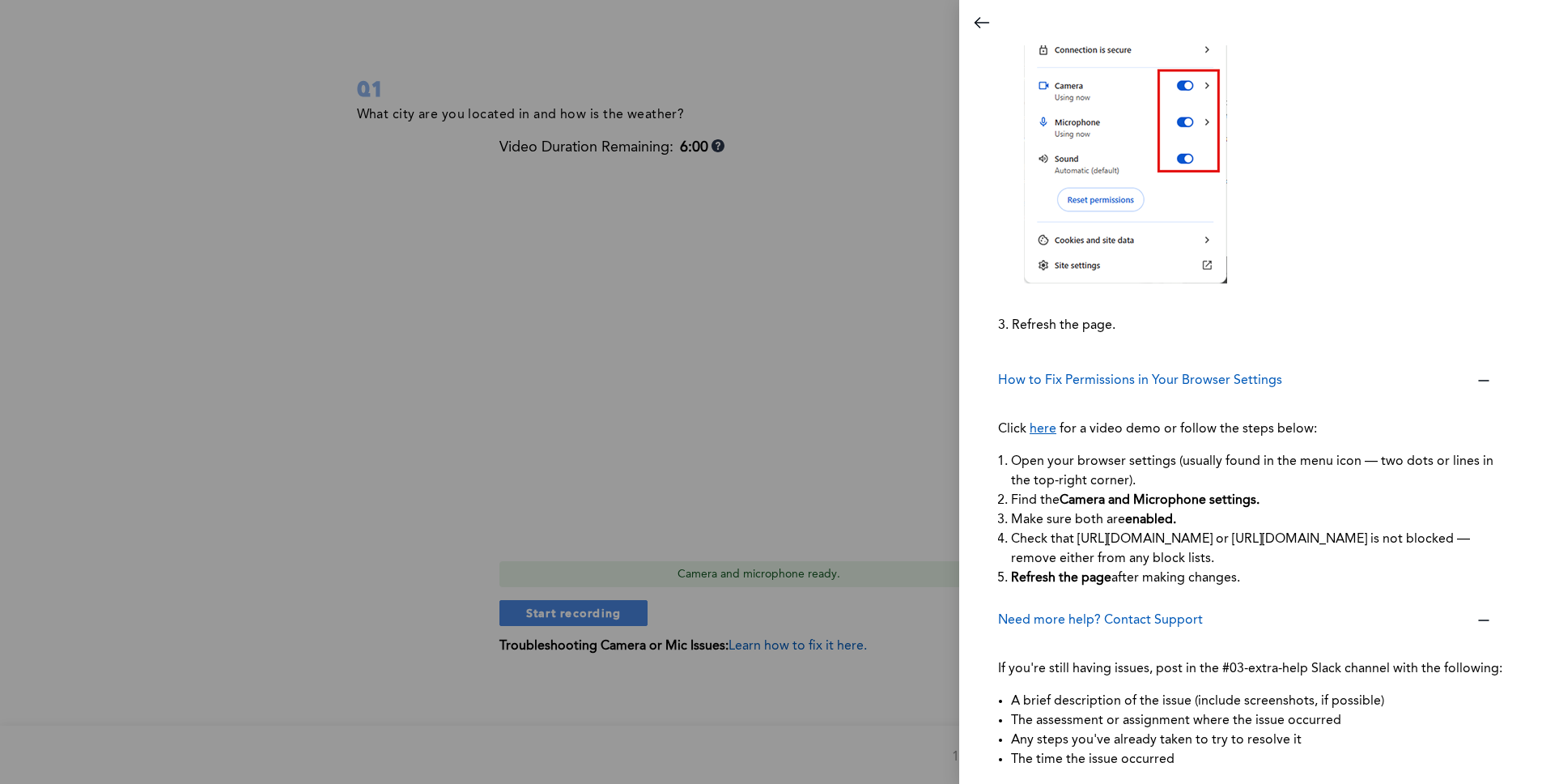
click at [1050, 423] on link "here" at bounding box center [1043, 429] width 27 height 13
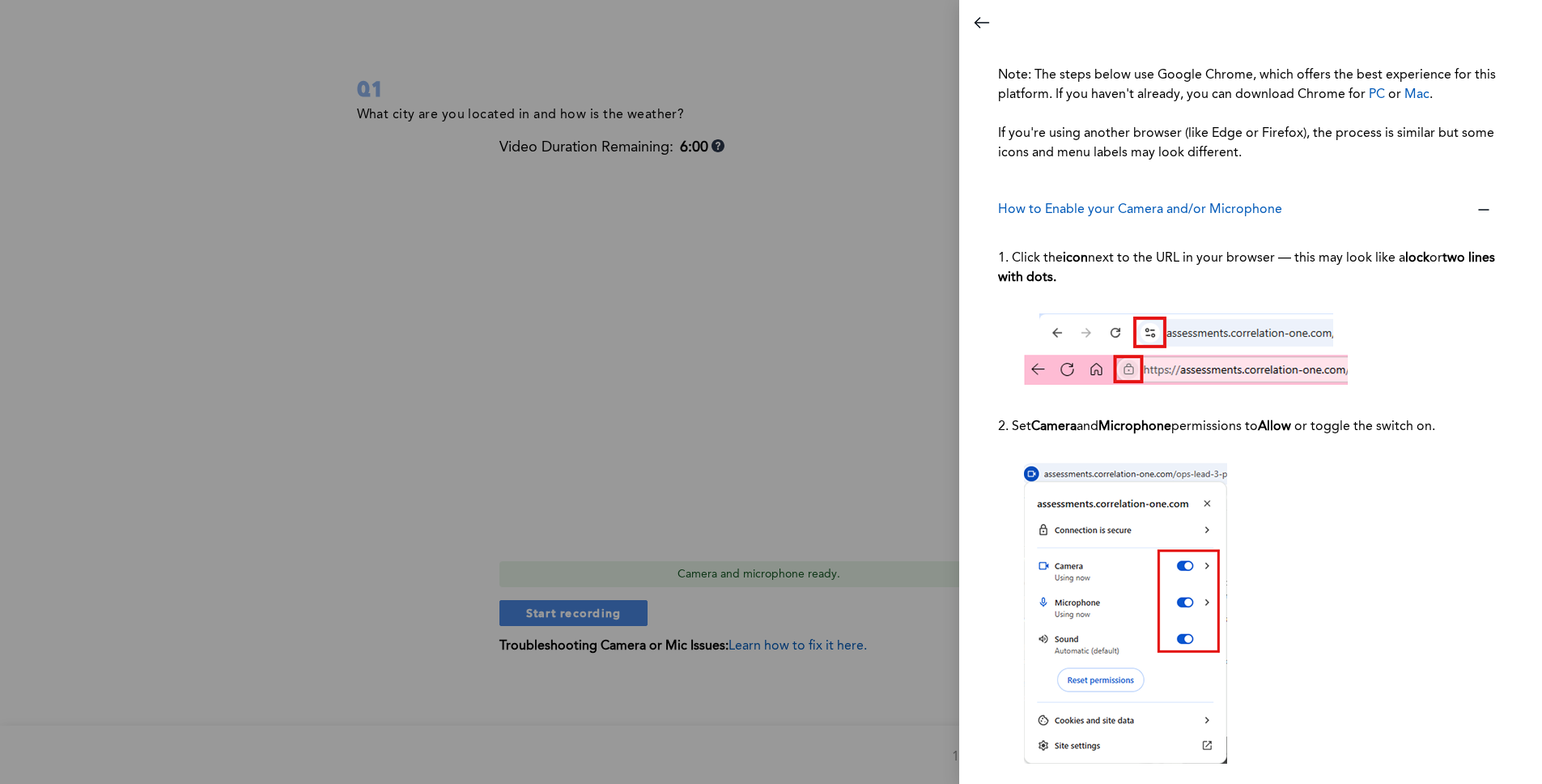
scroll to position [0, 0]
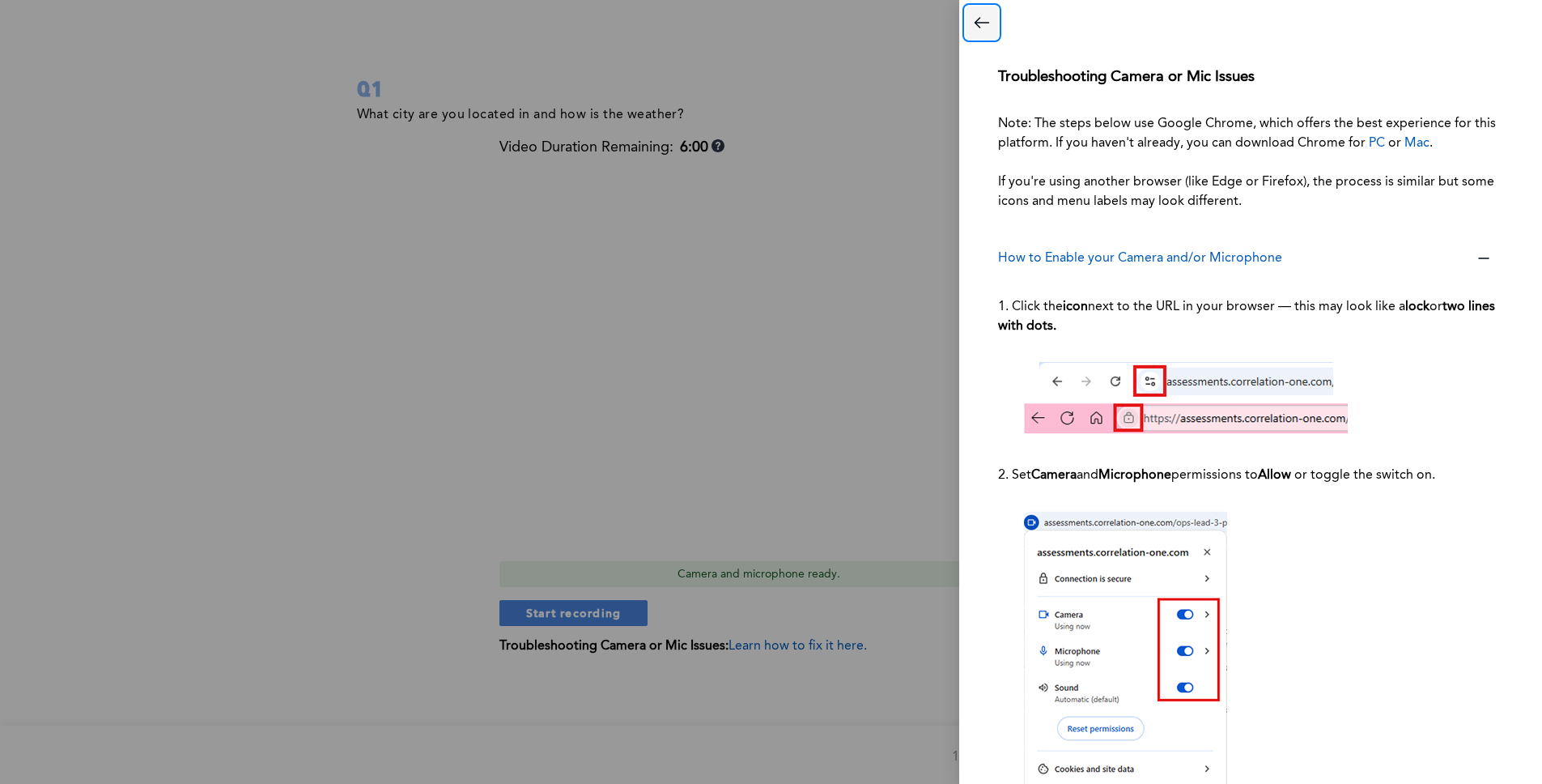
click at [989, 34] on button "Close dialog" at bounding box center [981, 22] width 33 height 33
